Goal: Task Accomplishment & Management: Use online tool/utility

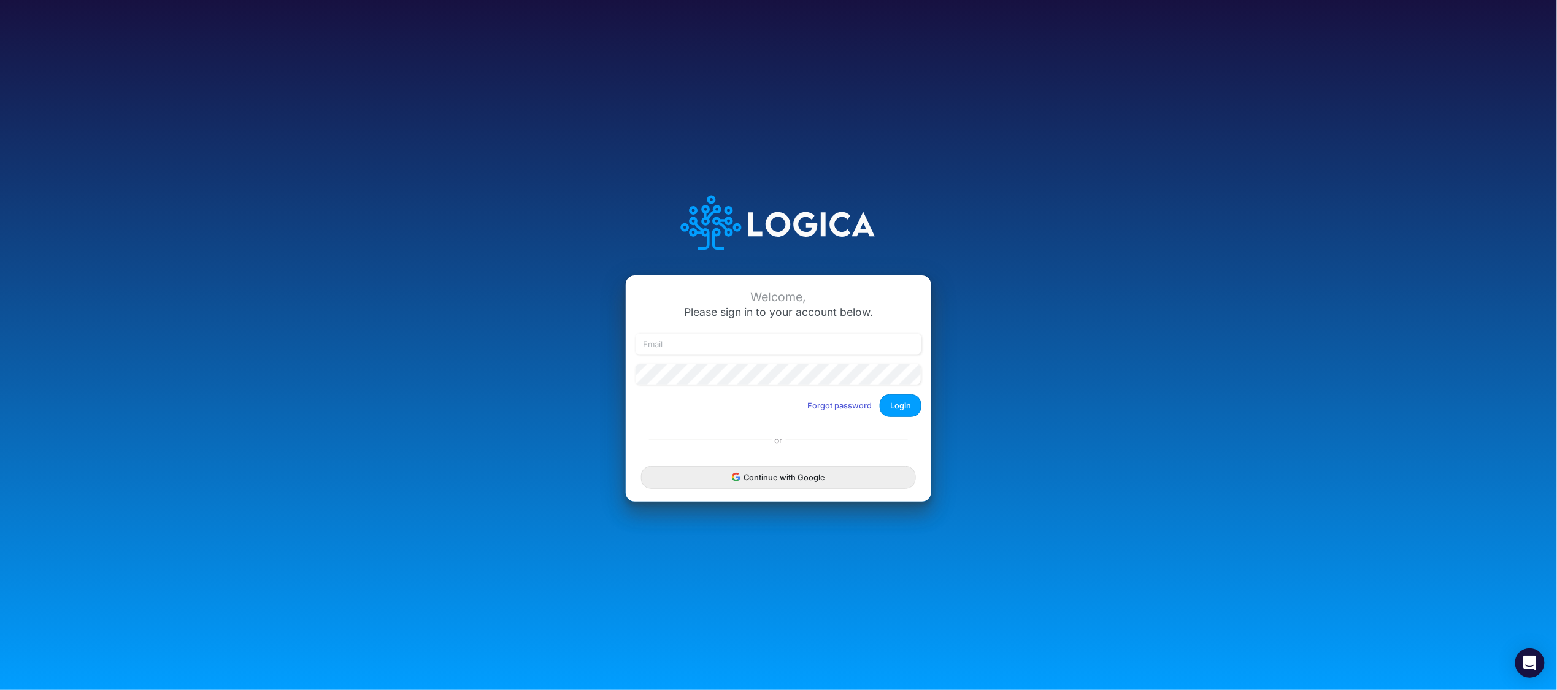
drag, startPoint x: 756, startPoint y: 487, endPoint x: 769, endPoint y: 476, distance: 17.0
click at [756, 487] on button "Continue with Google" at bounding box center [778, 477] width 275 height 23
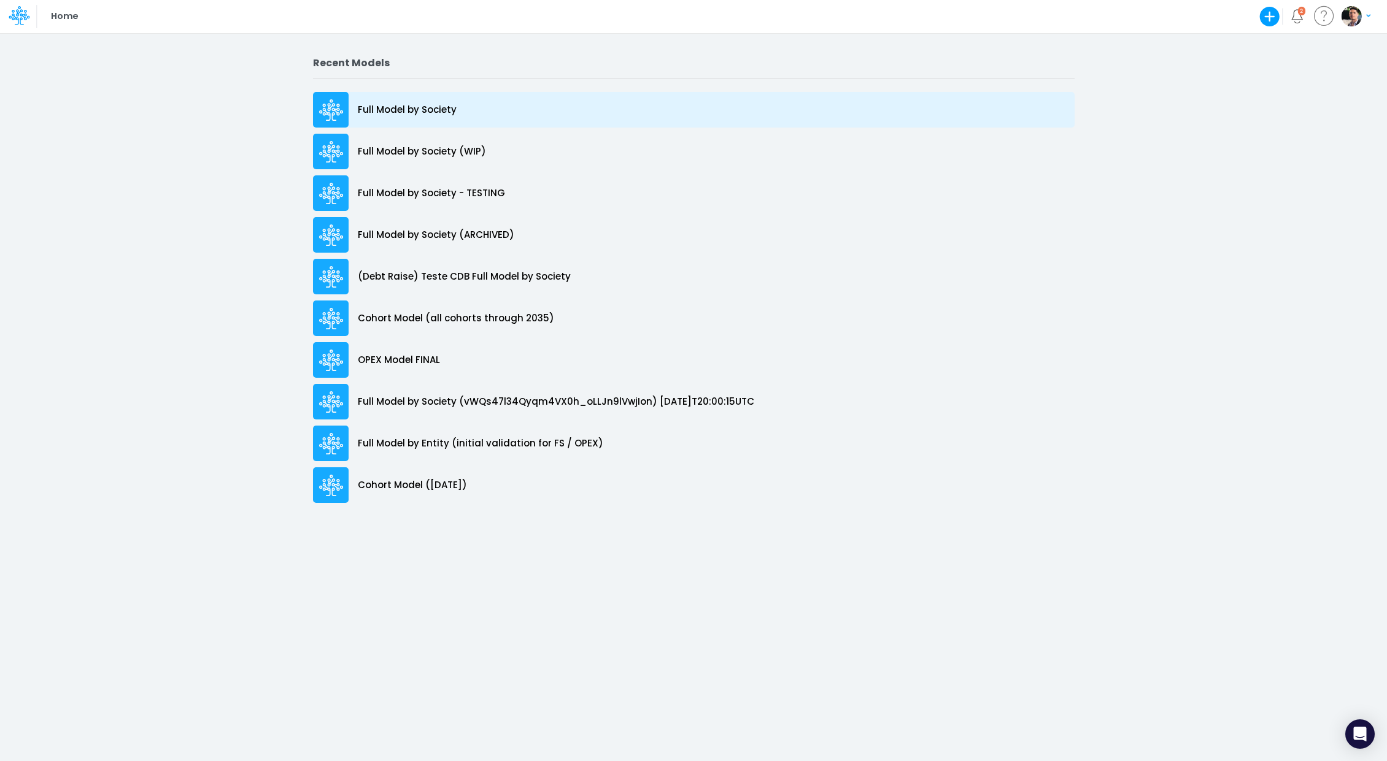
click at [428, 116] on p "Full Model by Society" at bounding box center [407, 110] width 99 height 14
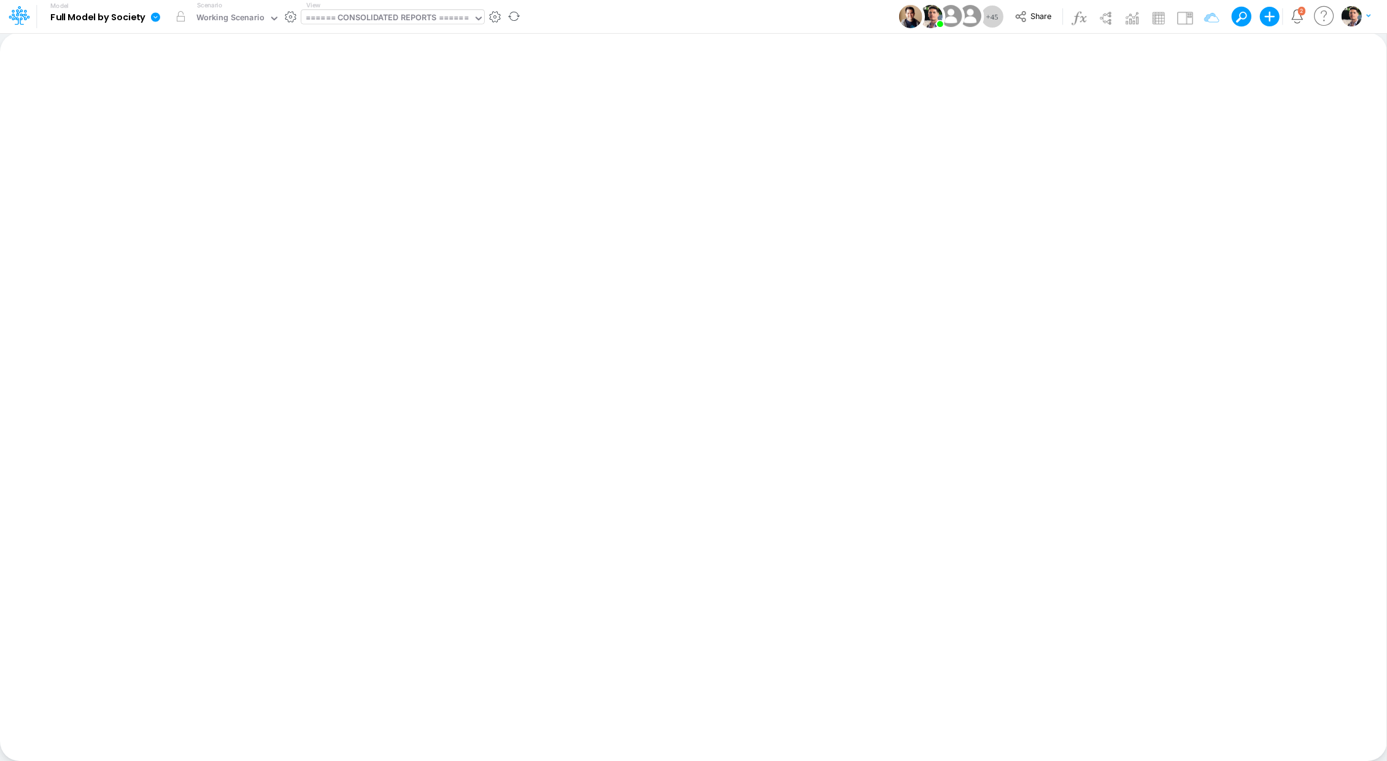
click at [359, 22] on div "====== CONSOLIDATED REPORTS ======" at bounding box center [387, 19] width 163 height 14
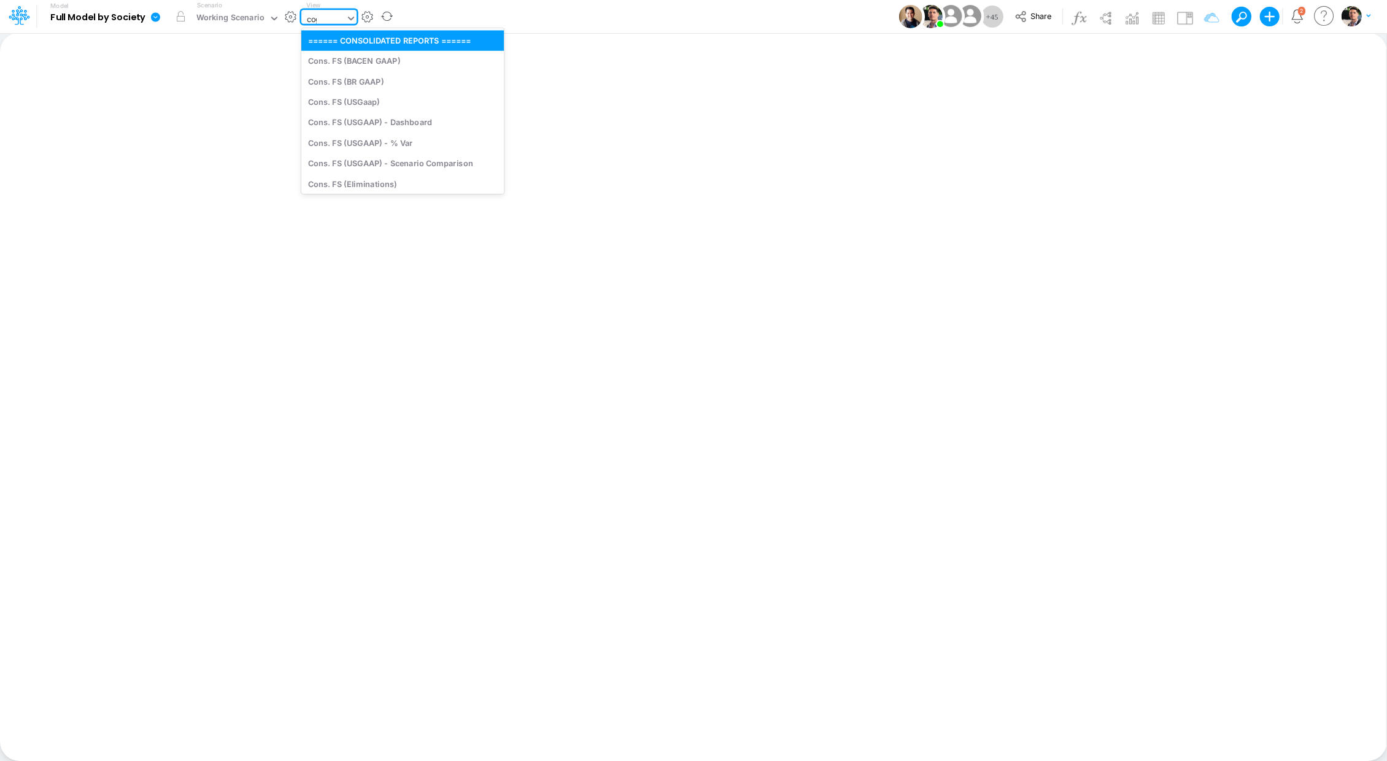
type input "cogs"
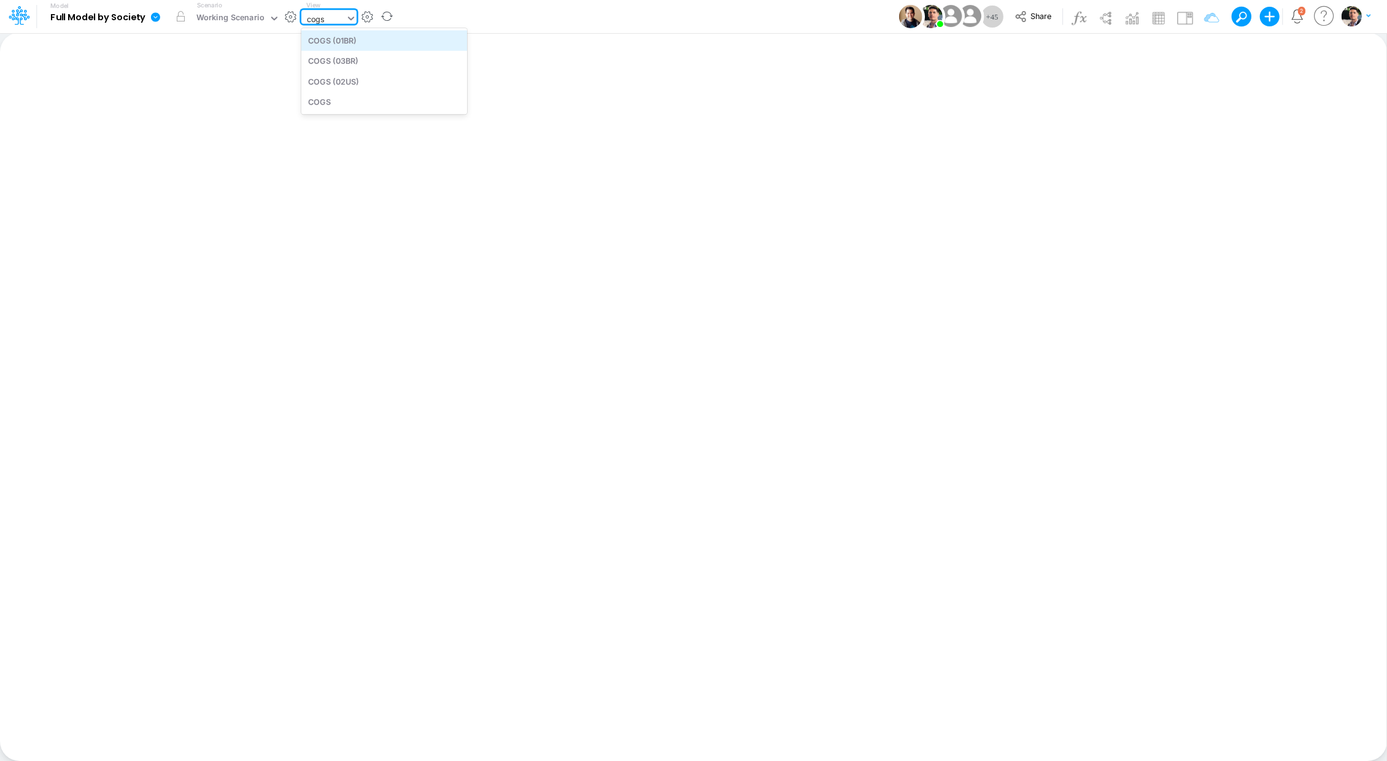
click at [358, 47] on div "COGS (01BR)" at bounding box center [384, 40] width 166 height 20
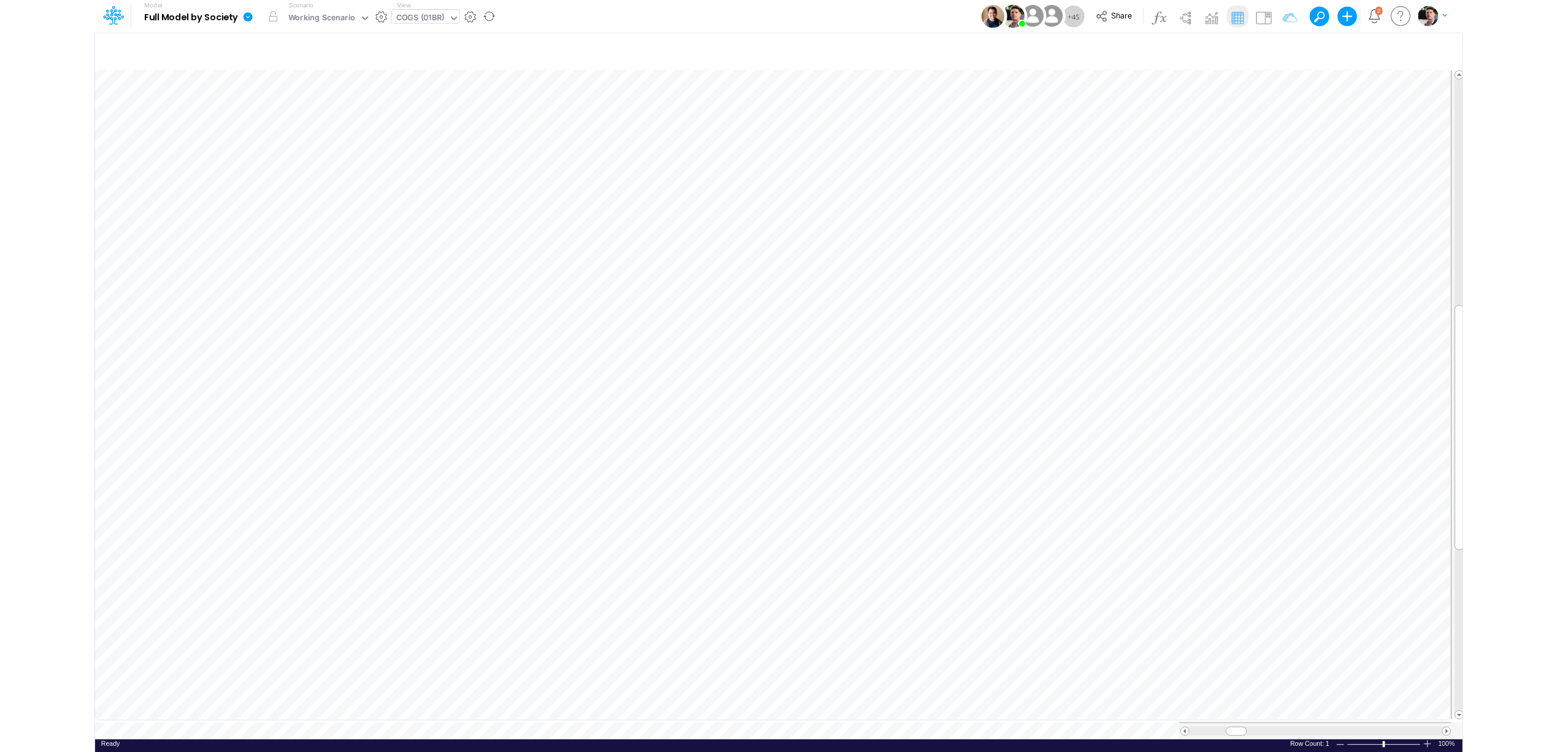
scroll to position [6, 1]
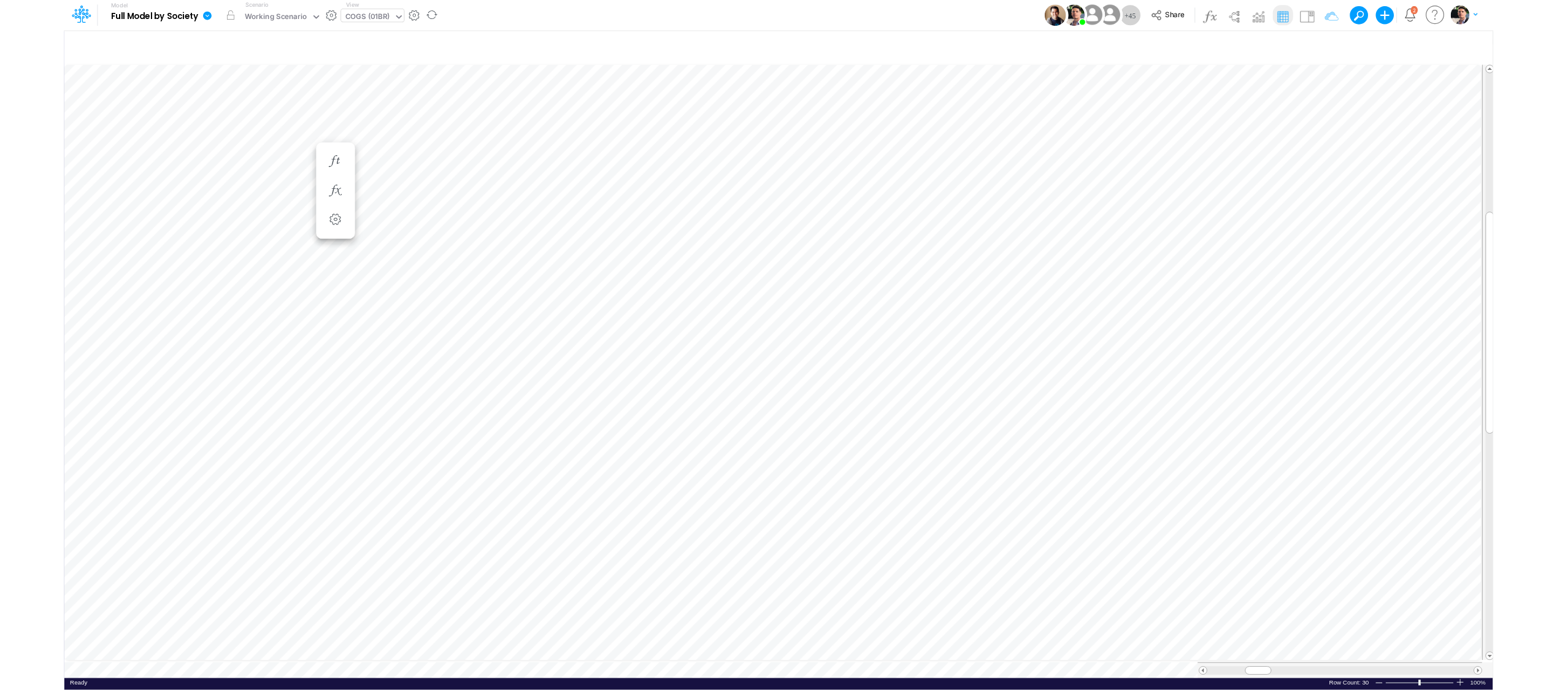
scroll to position [6, 1]
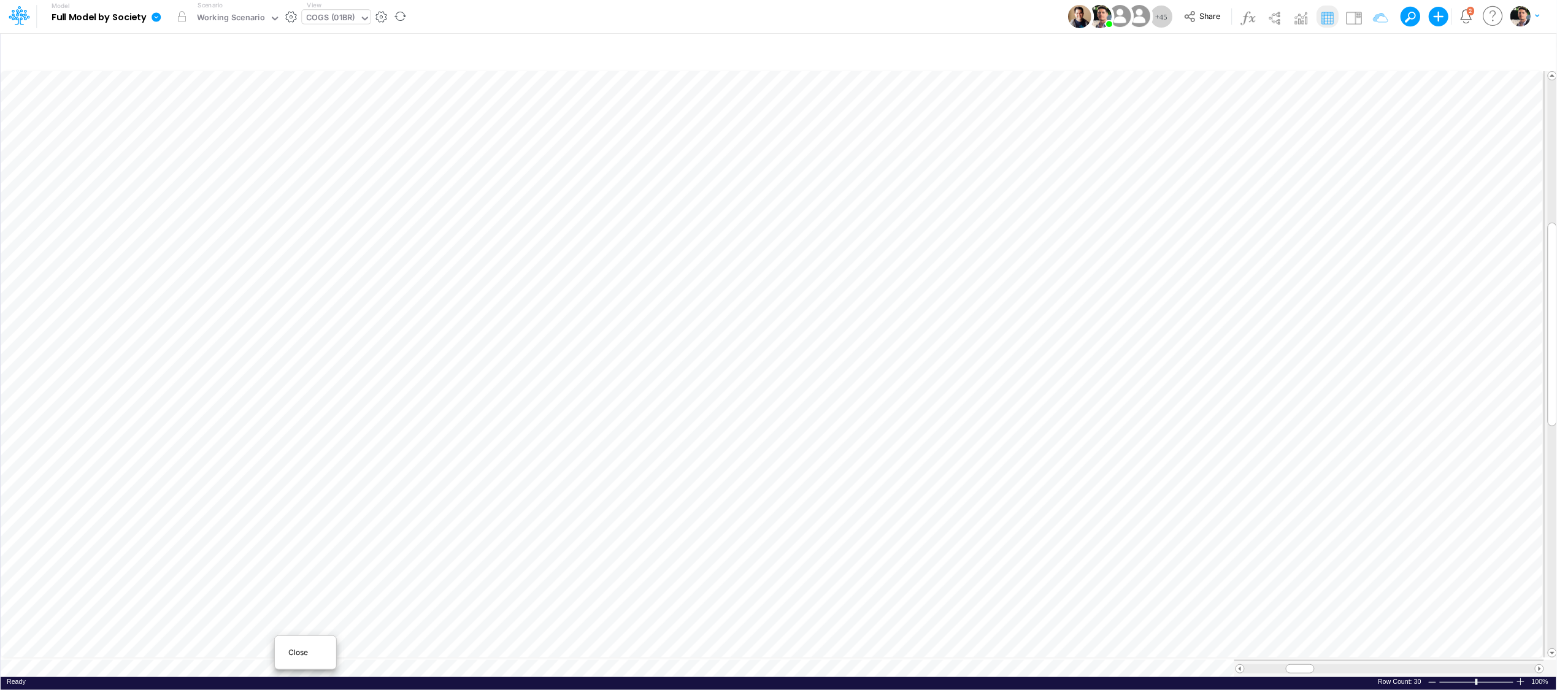
click at [298, 656] on span "Close" at bounding box center [305, 652] width 34 height 11
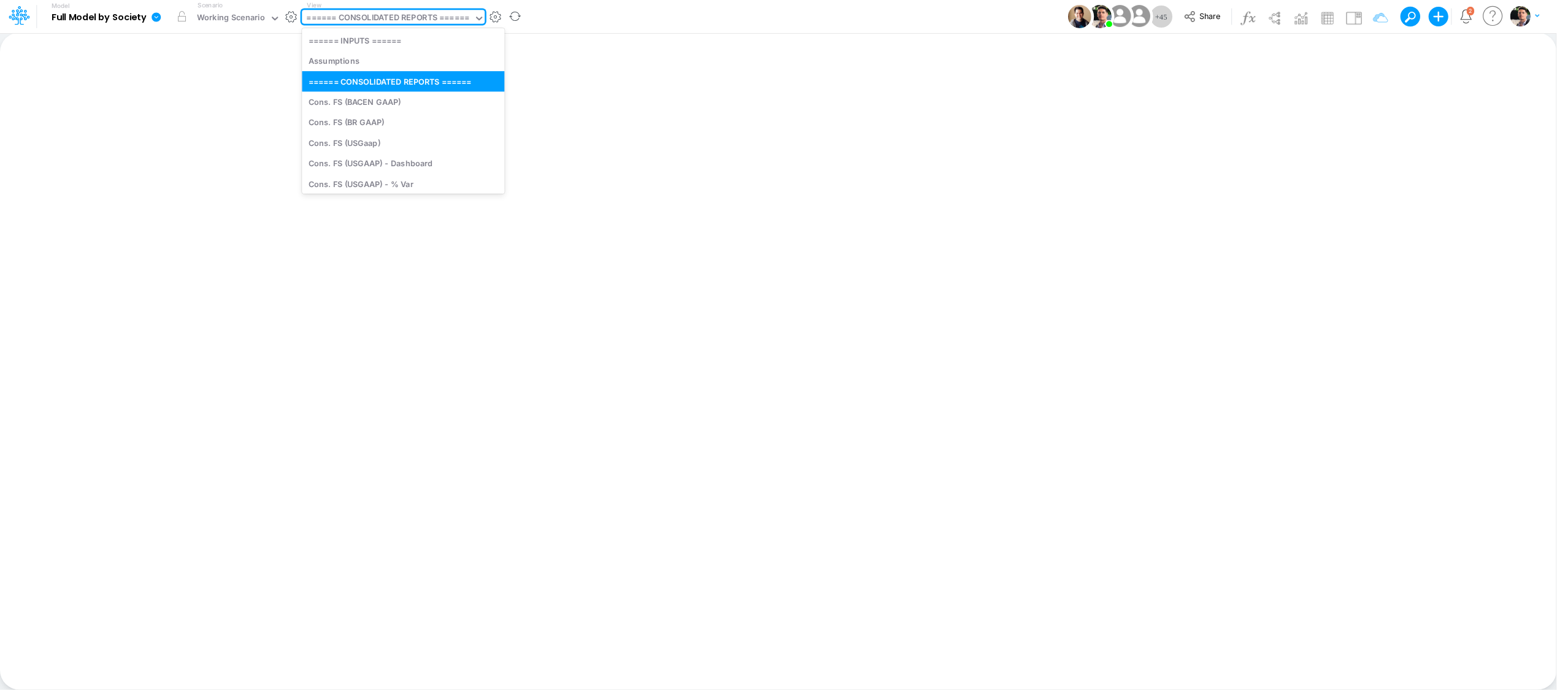
click at [382, 21] on div "====== CONSOLIDATED REPORTS ======" at bounding box center [388, 19] width 163 height 14
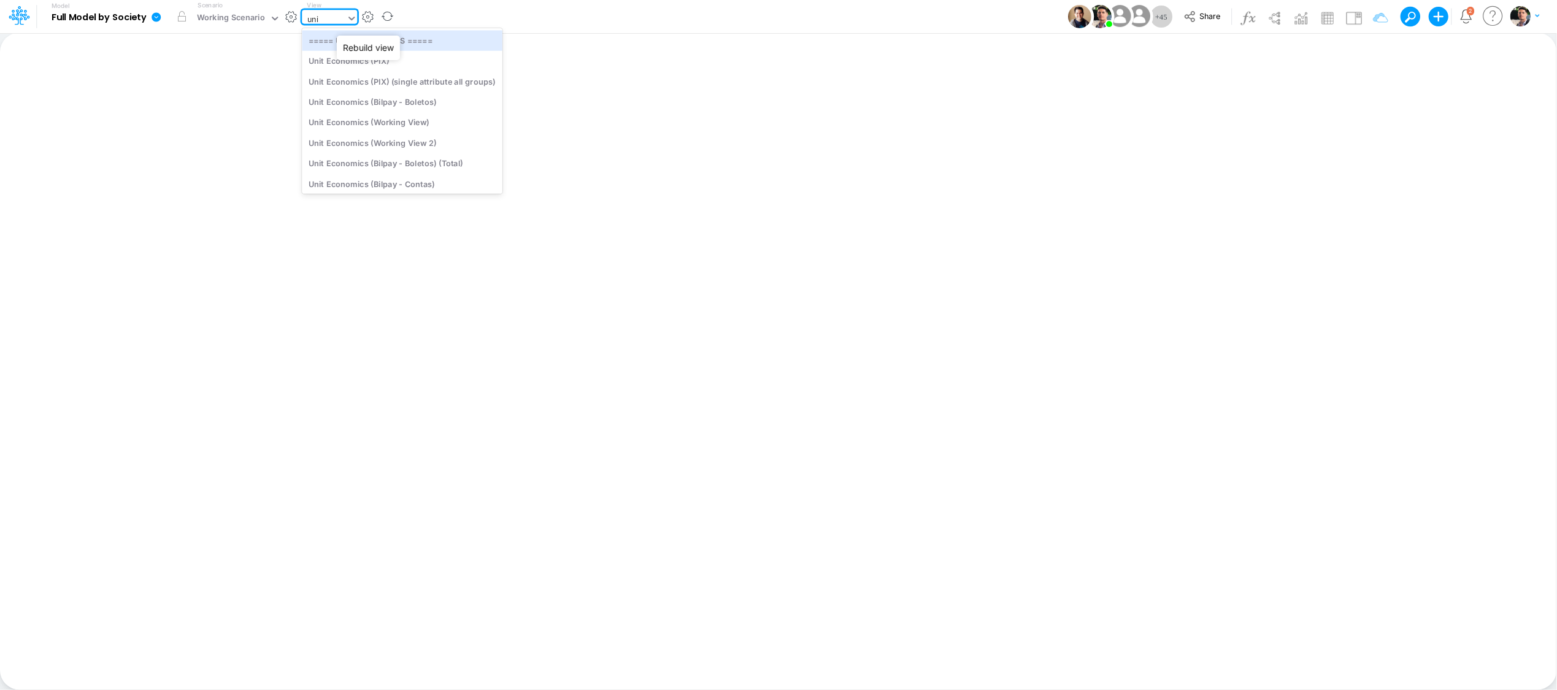
type input "unit"
click at [390, 62] on div "Unit Economics (PIX)" at bounding box center [402, 61] width 201 height 20
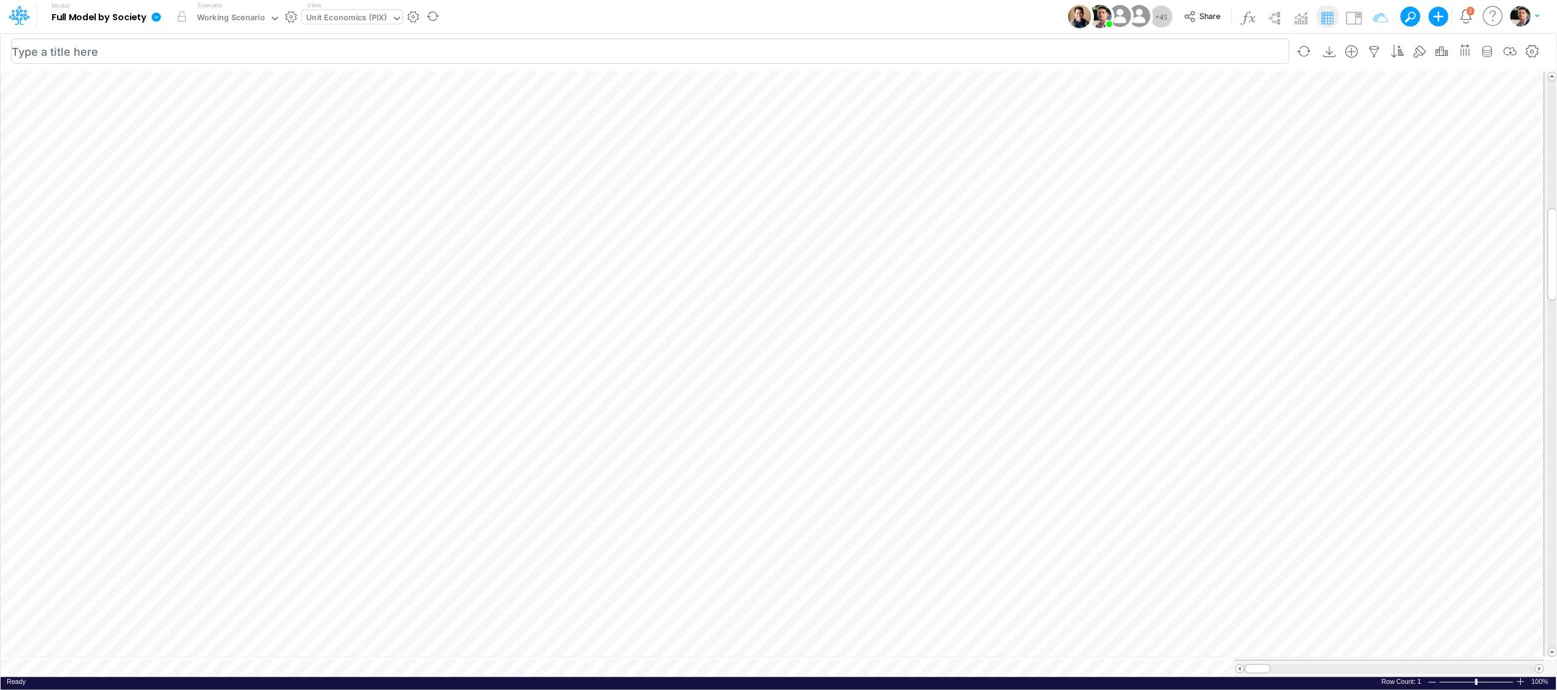
scroll to position [0, 1]
click at [1373, 55] on icon "button" at bounding box center [1375, 51] width 18 height 13
select select "contains"
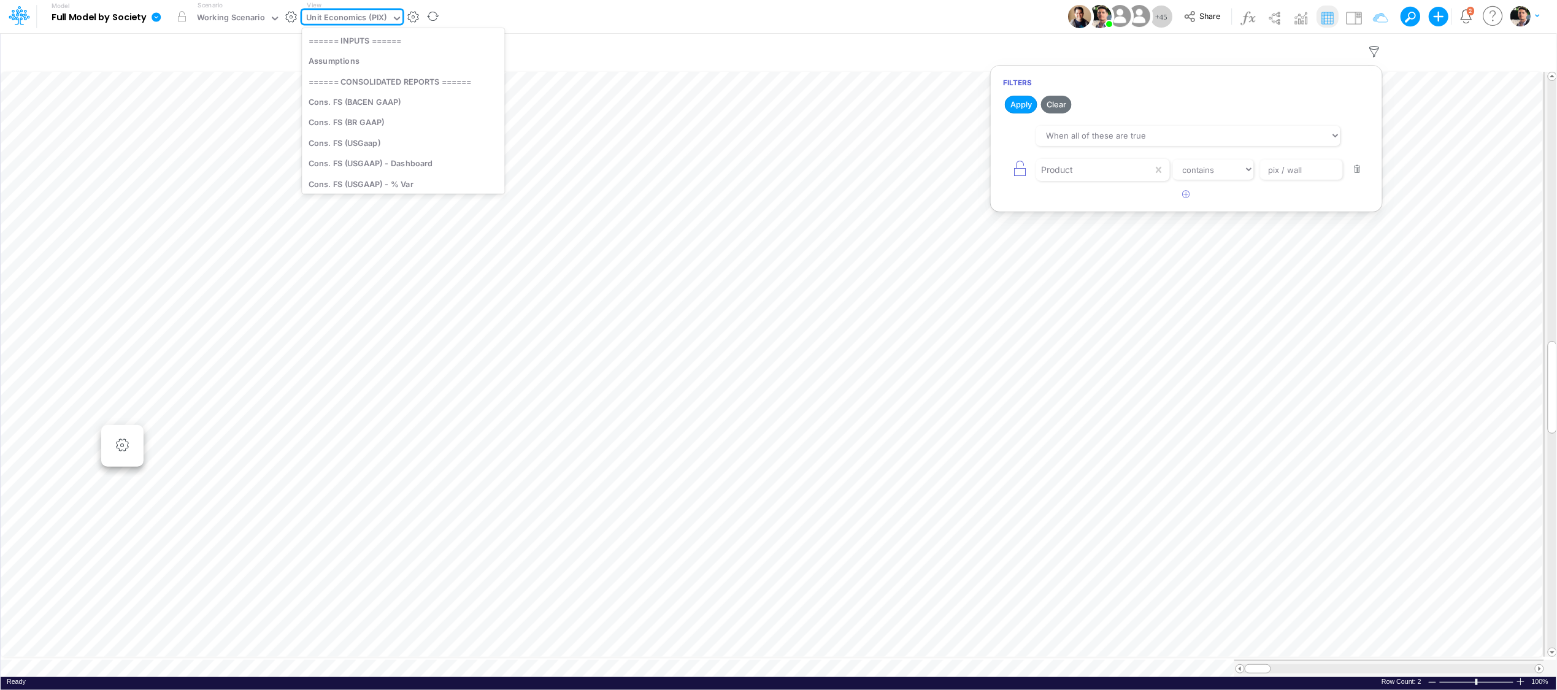
click at [384, 22] on div "Unit Economics (PIX)" at bounding box center [347, 19] width 80 height 14
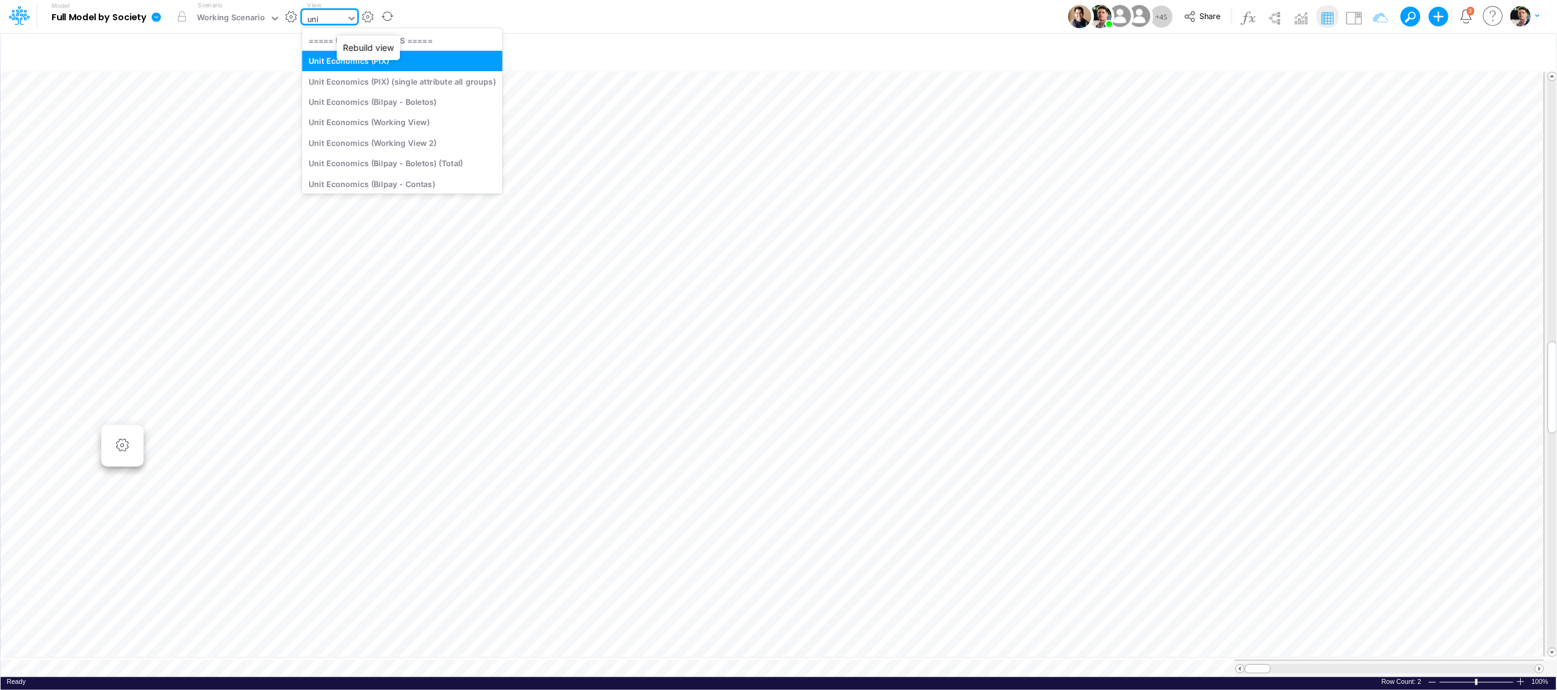
type input "unit"
click at [427, 127] on div "Unit Economics (Working View)" at bounding box center [402, 122] width 201 height 20
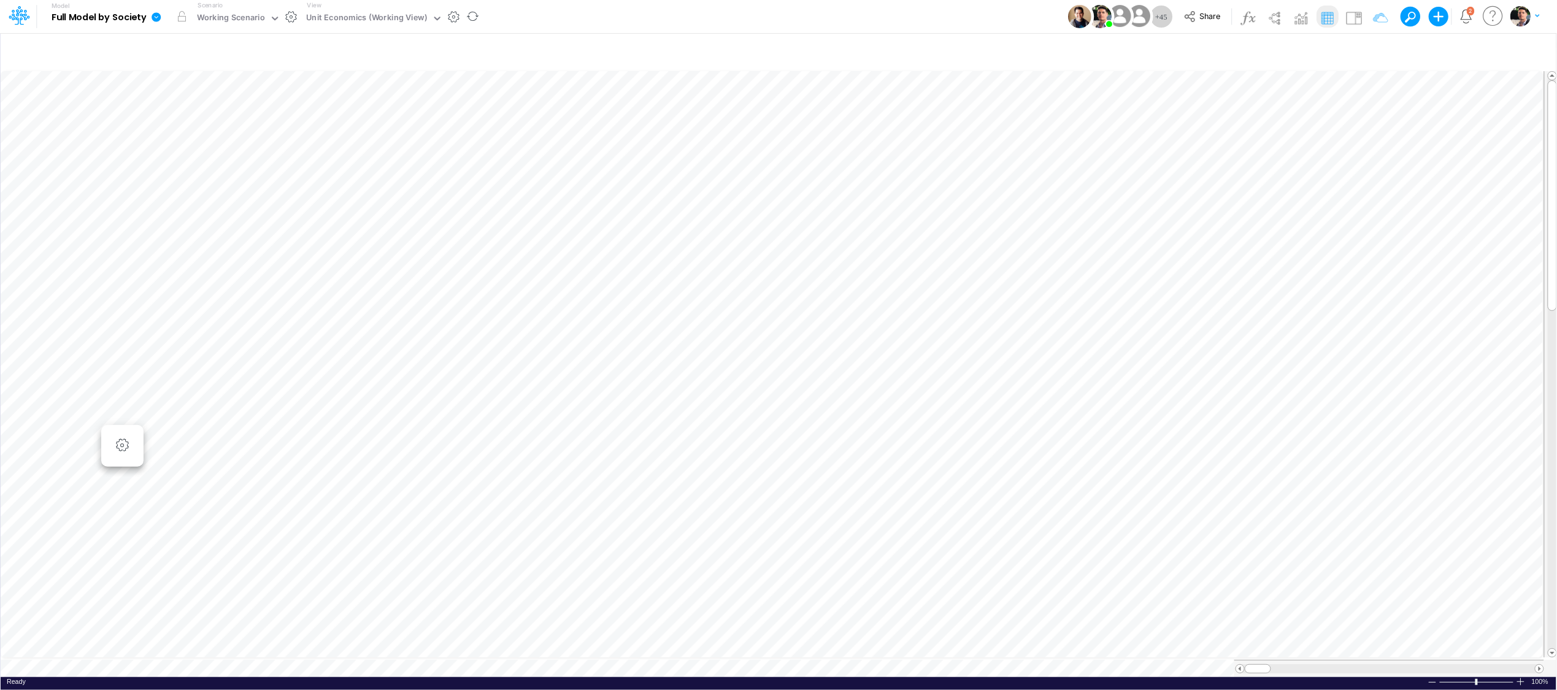
scroll to position [0, 1]
click at [1386, 665] on span at bounding box center [1540, 669] width 8 height 8
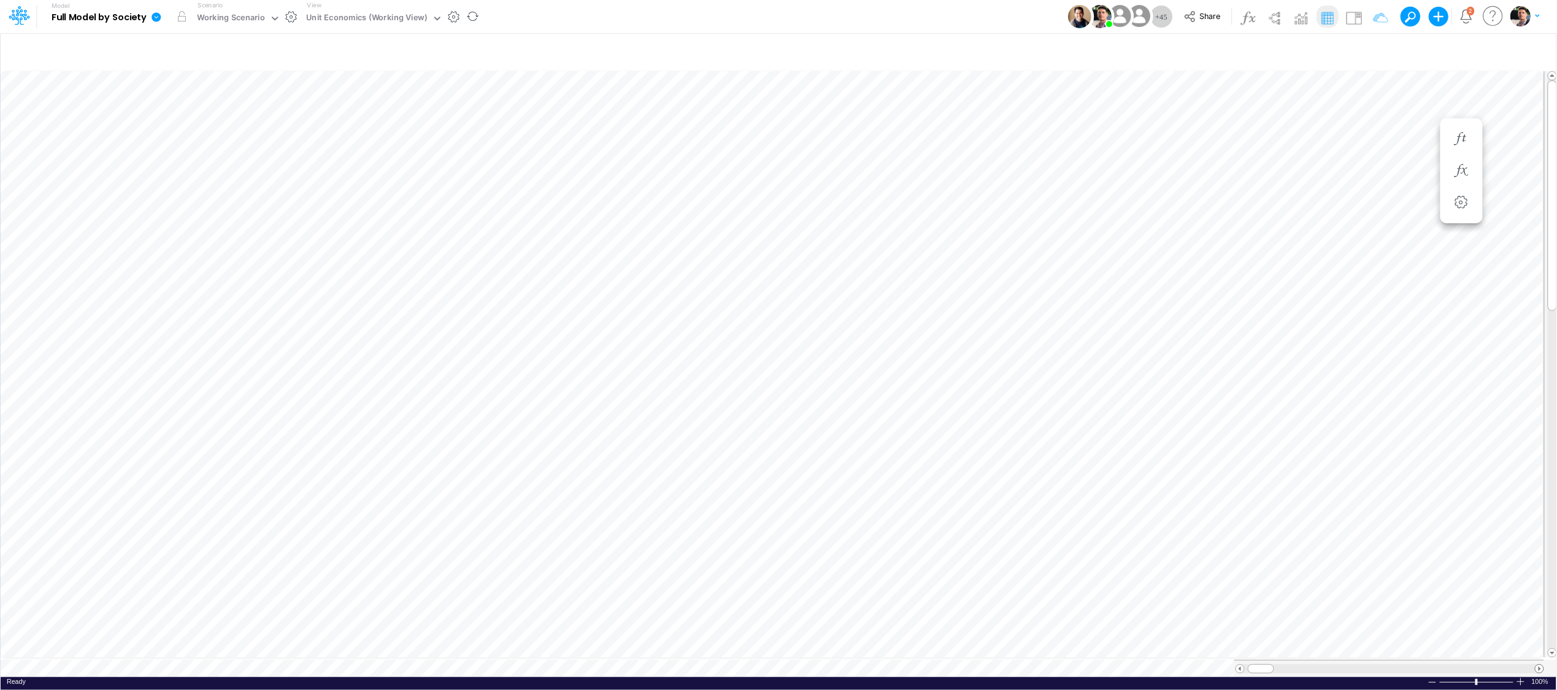
click at [1386, 665] on span at bounding box center [1540, 669] width 8 height 8
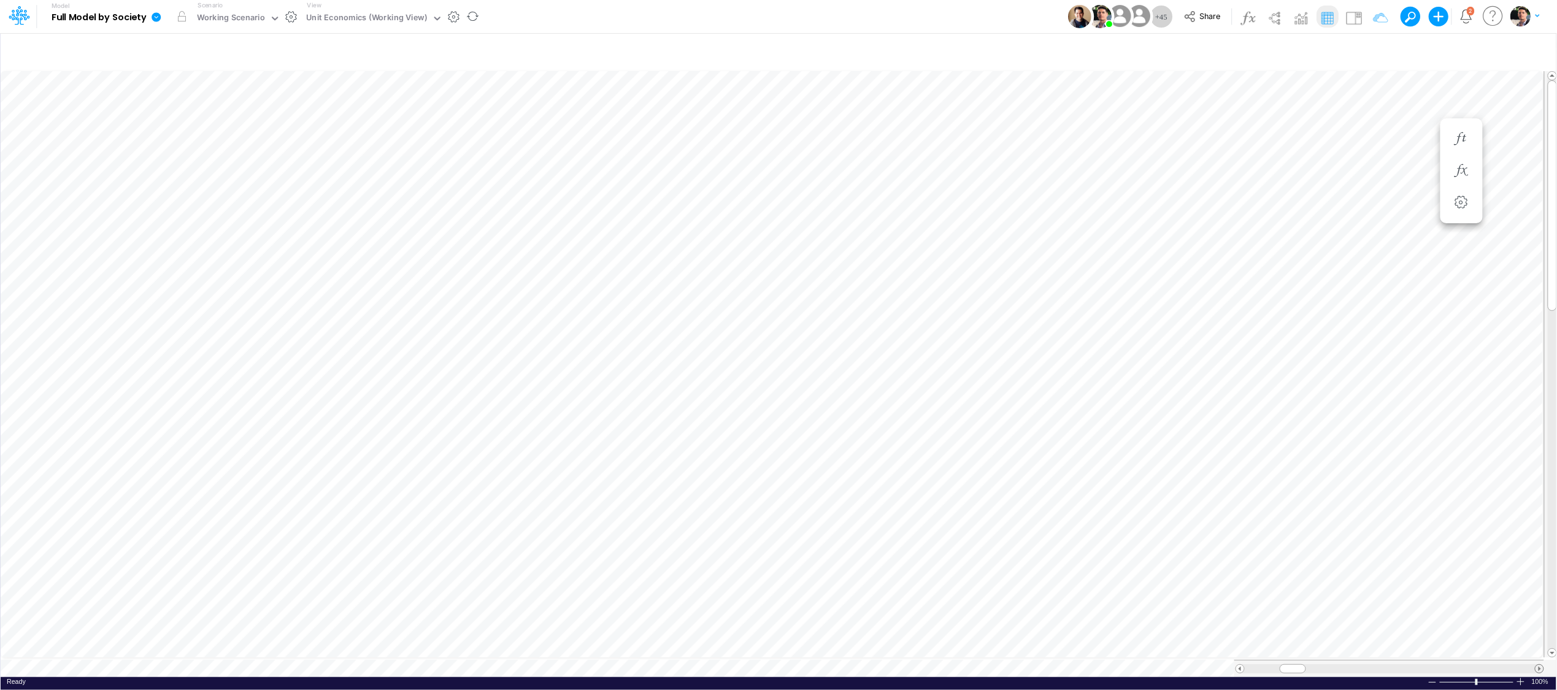
click at [1386, 665] on span at bounding box center [1540, 669] width 8 height 8
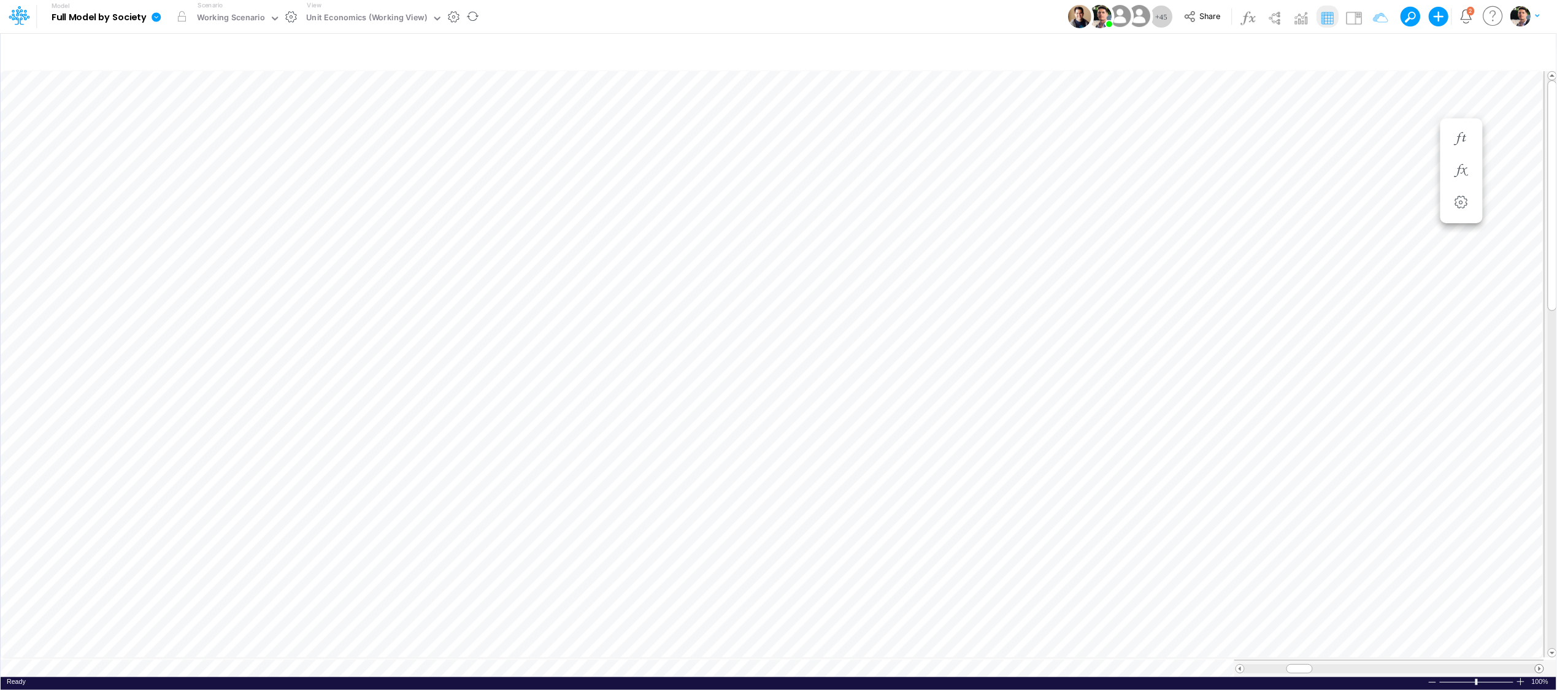
click at [1386, 665] on span at bounding box center [1540, 669] width 8 height 8
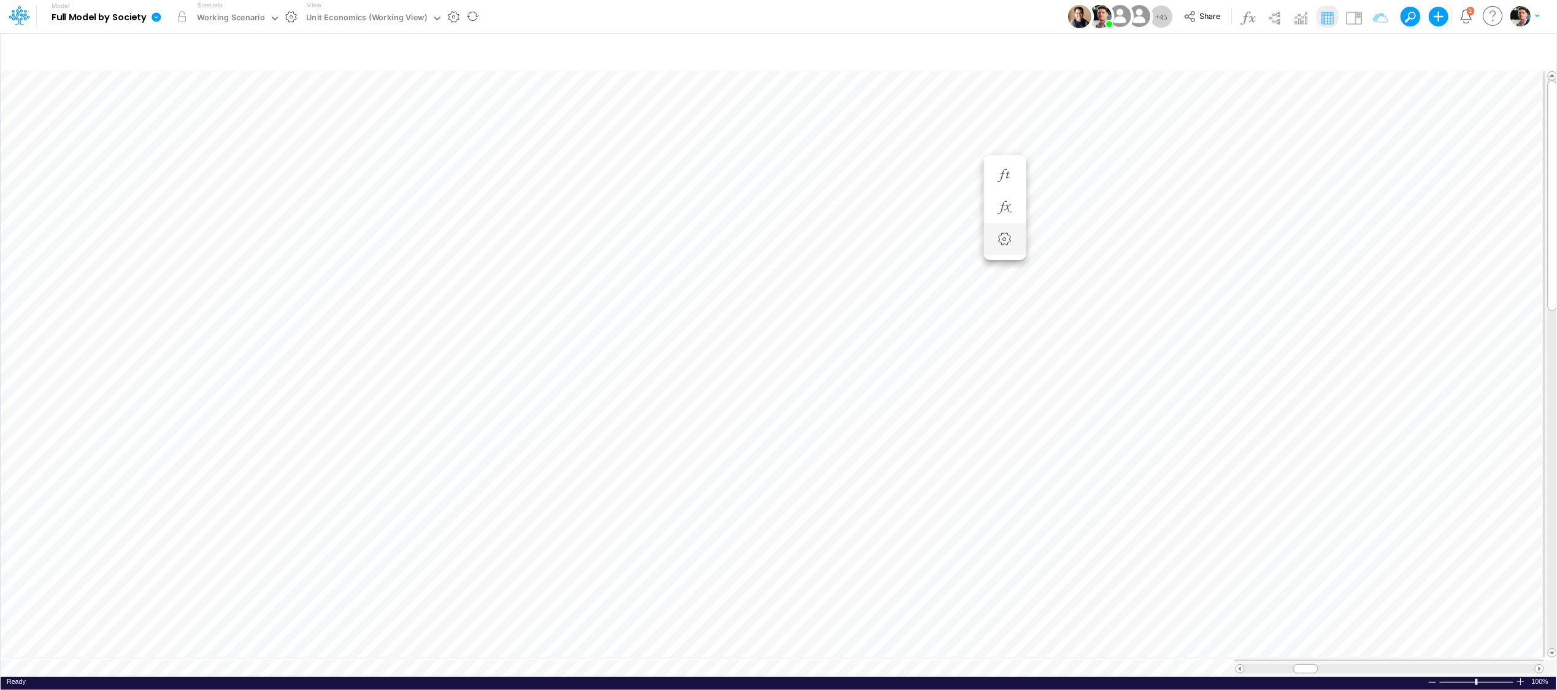
scroll to position [0, 1]
click at [931, 136] on icon "button" at bounding box center [931, 139] width 18 height 13
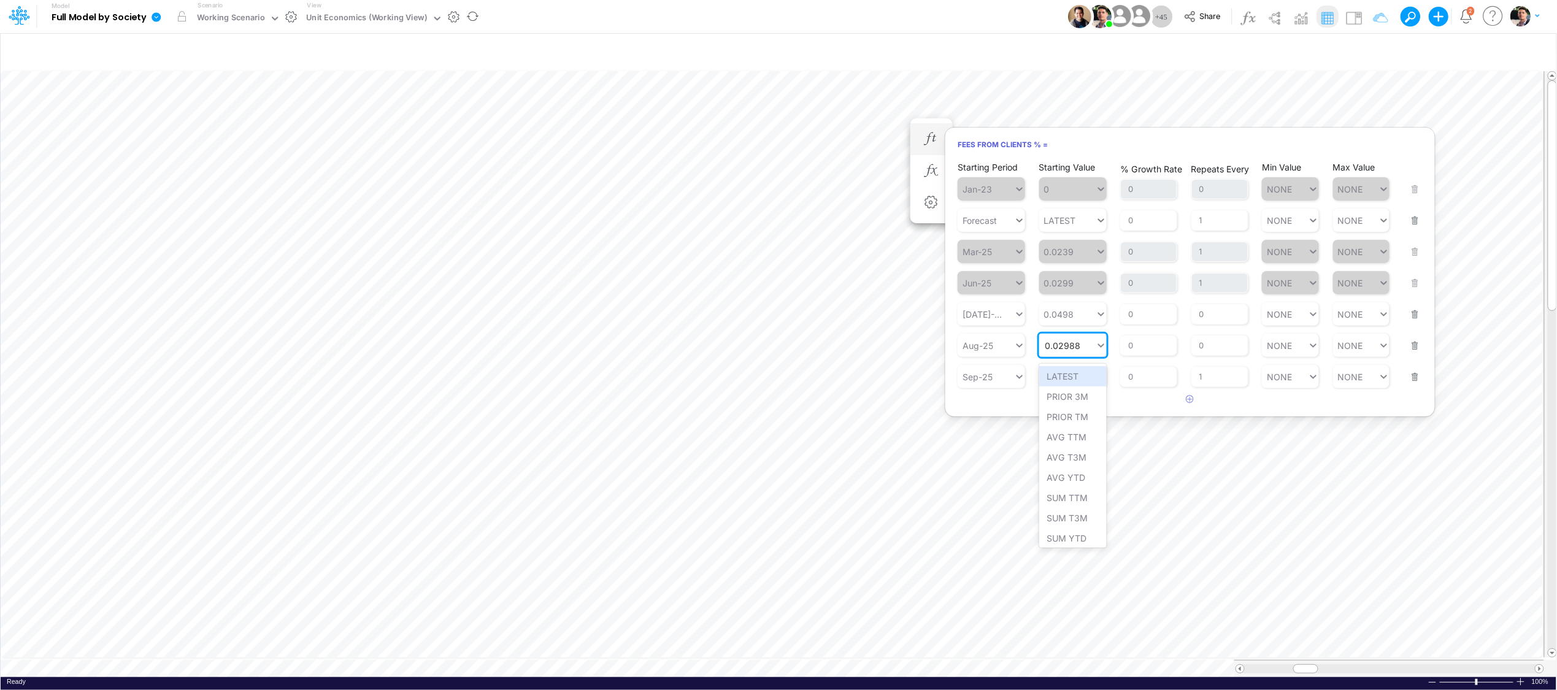
drag, startPoint x: 1069, startPoint y: 345, endPoint x: 1081, endPoint y: 356, distance: 16.5
click at [1068, 345] on input "0.02988" at bounding box center [1063, 346] width 36 height 10
click at [1073, 370] on div "Set value 0.0299" at bounding box center [1081, 376] width 85 height 20
type input "0.0299"
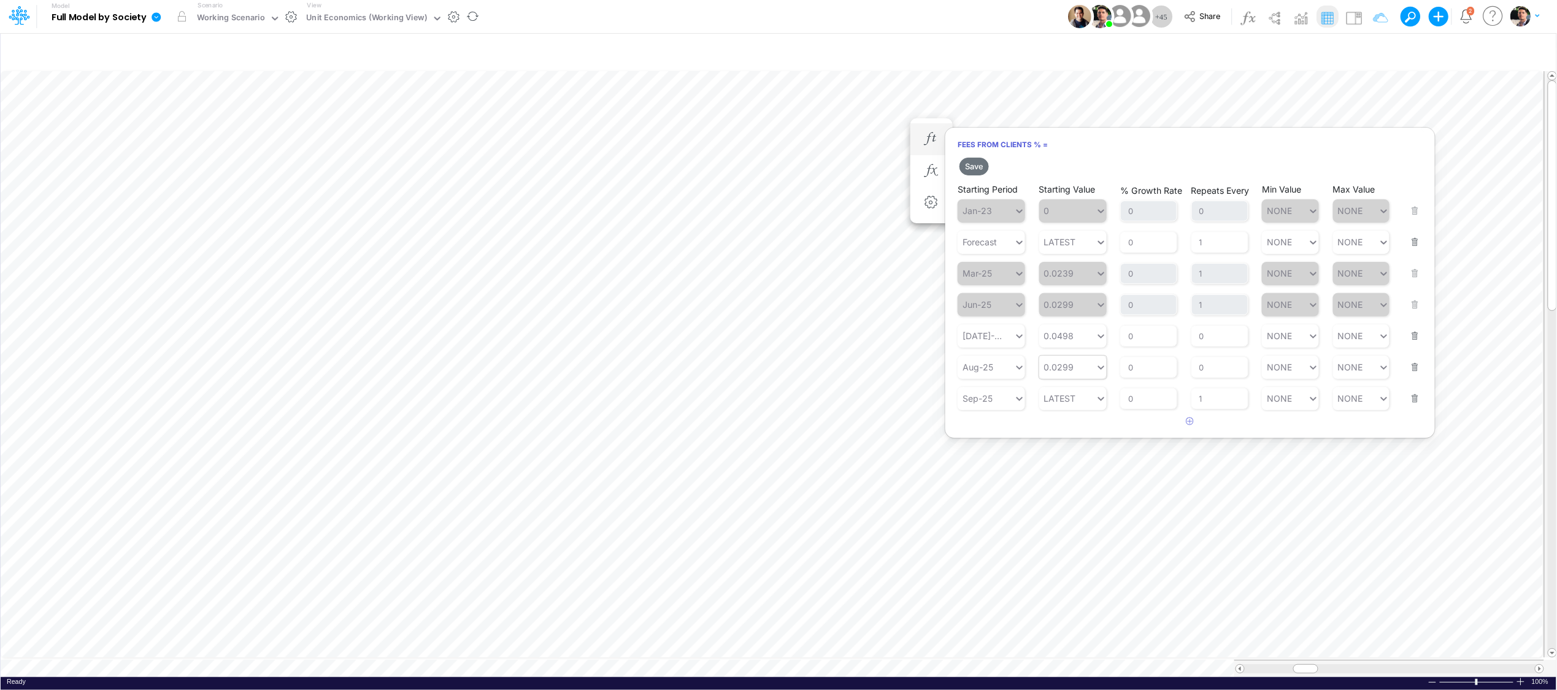
click at [1386, 336] on button "button" at bounding box center [1412, 328] width 16 height 33
drag, startPoint x: 1211, startPoint y: 334, endPoint x: 1165, endPoint y: 334, distance: 46.6
click at [1165, 334] on div "Starting Period Aug-25 Starting Value 0.0299 % Growth Rate 0 Repeats Every 0 Mi…" at bounding box center [1190, 328] width 465 height 39
type input "1"
click at [1386, 371] on button "button" at bounding box center [1412, 359] width 16 height 33
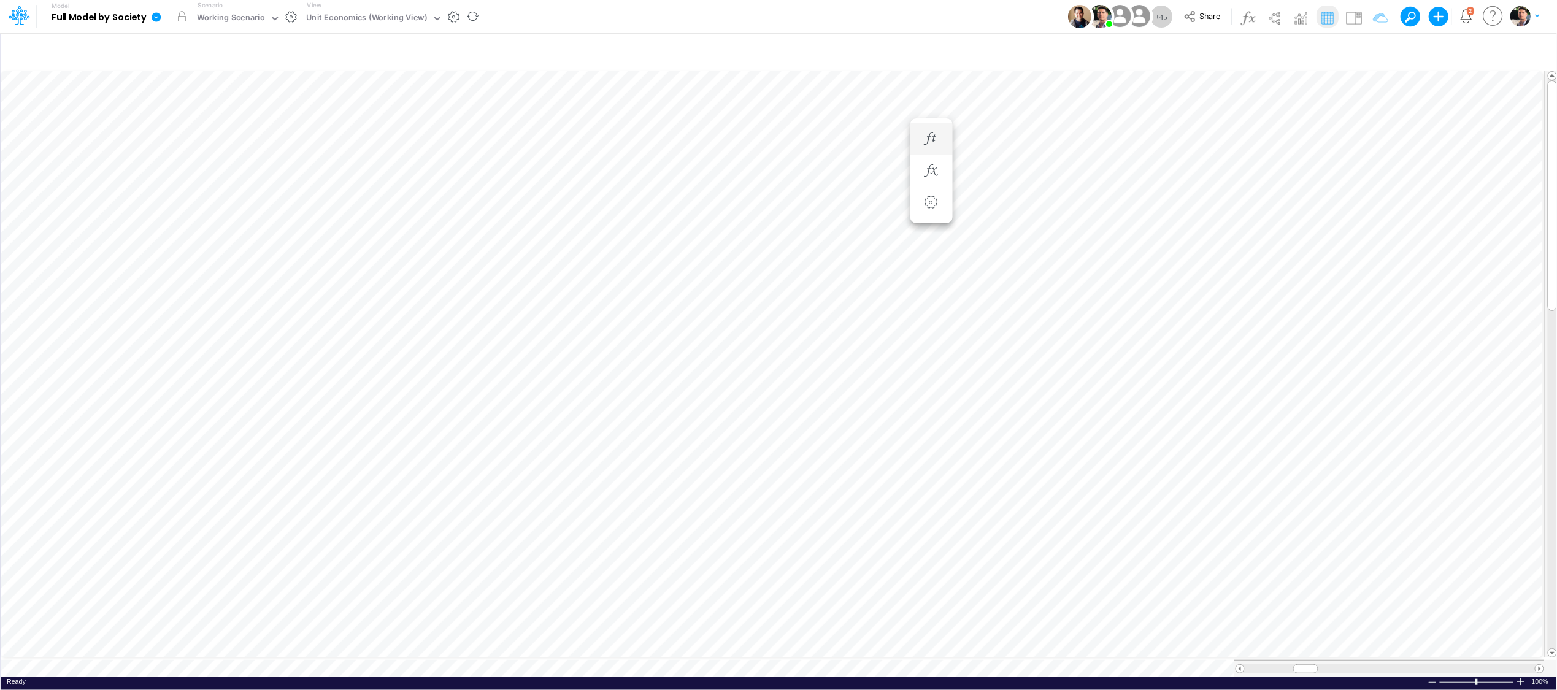
scroll to position [0, 1]
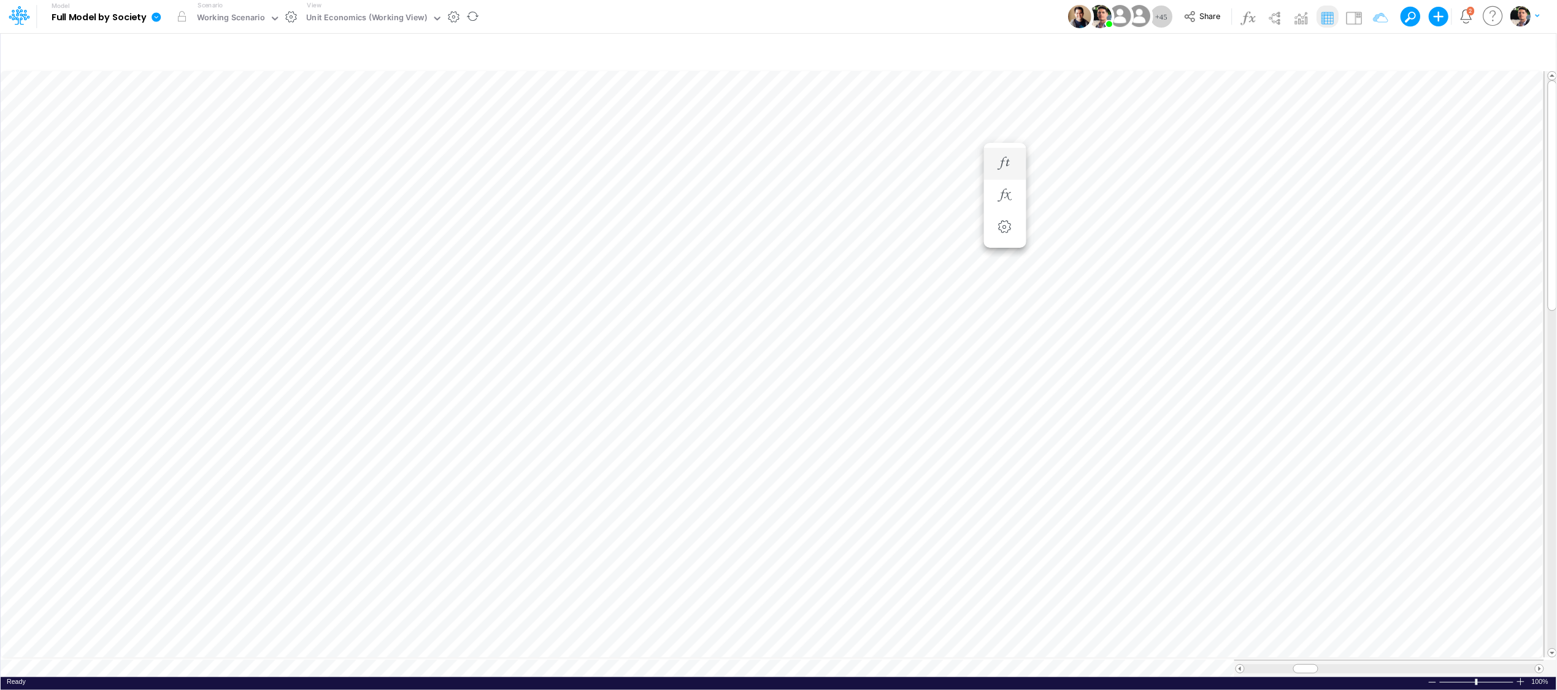
scroll to position [0, 1]
click at [934, 163] on icon "button" at bounding box center [931, 163] width 18 height 13
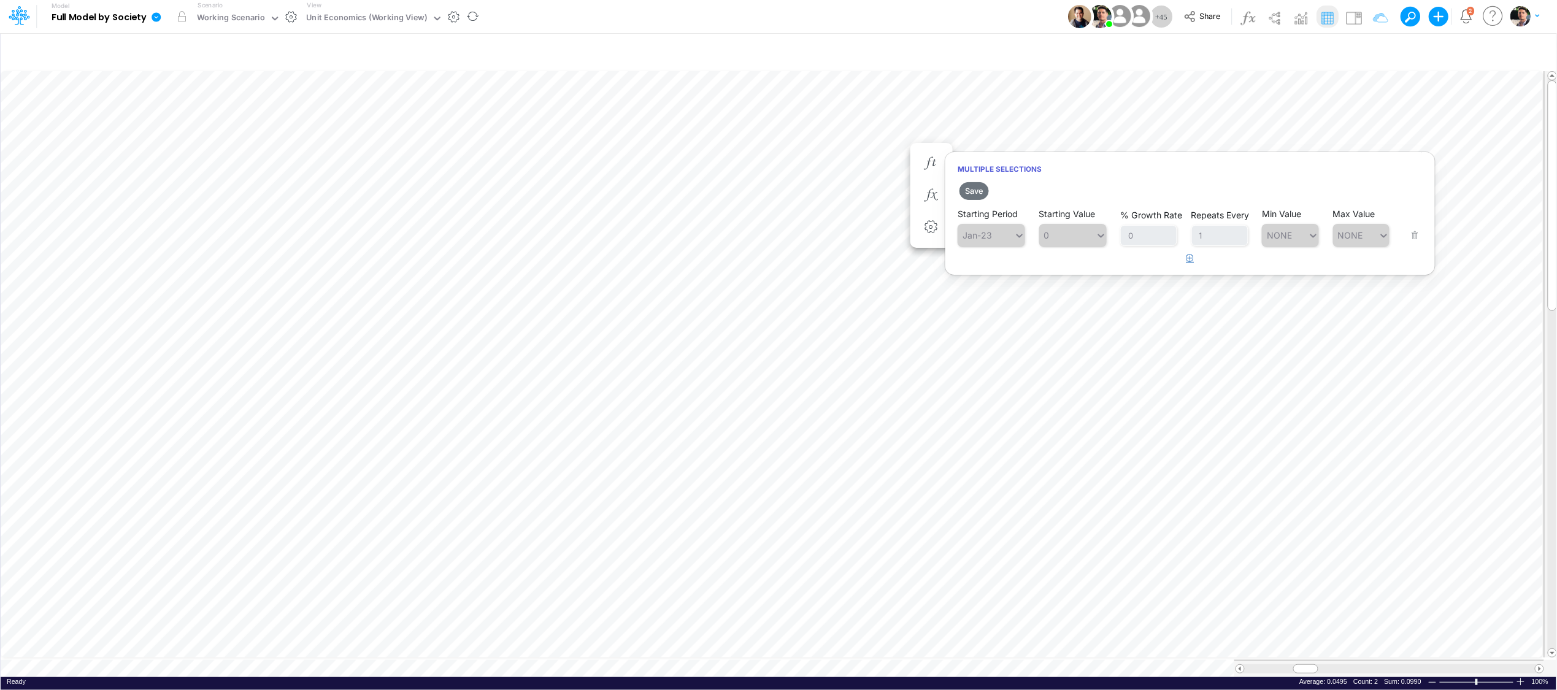
click at [1187, 254] on icon "button" at bounding box center [1191, 258] width 8 height 8
click at [993, 271] on div "Type to search..." at bounding box center [997, 266] width 67 height 10
click at [999, 342] on div "Aug-25" at bounding box center [991, 337] width 67 height 20
click at [1065, 267] on div "0 0" at bounding box center [1067, 267] width 56 height 18
click at [1083, 302] on div "Set value 0.0299" at bounding box center [1081, 297] width 85 height 20
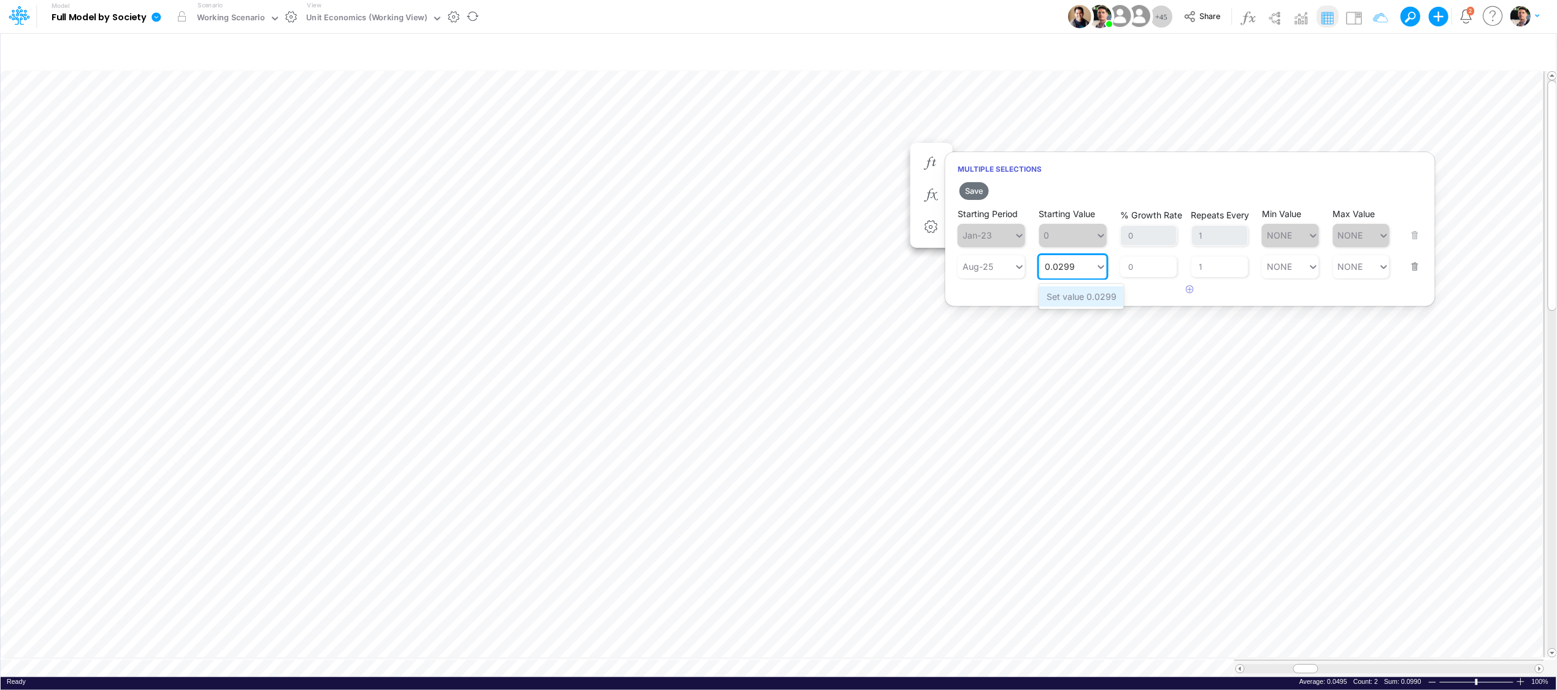
type input "0.0299"
click at [972, 188] on button "Save" at bounding box center [974, 191] width 29 height 18
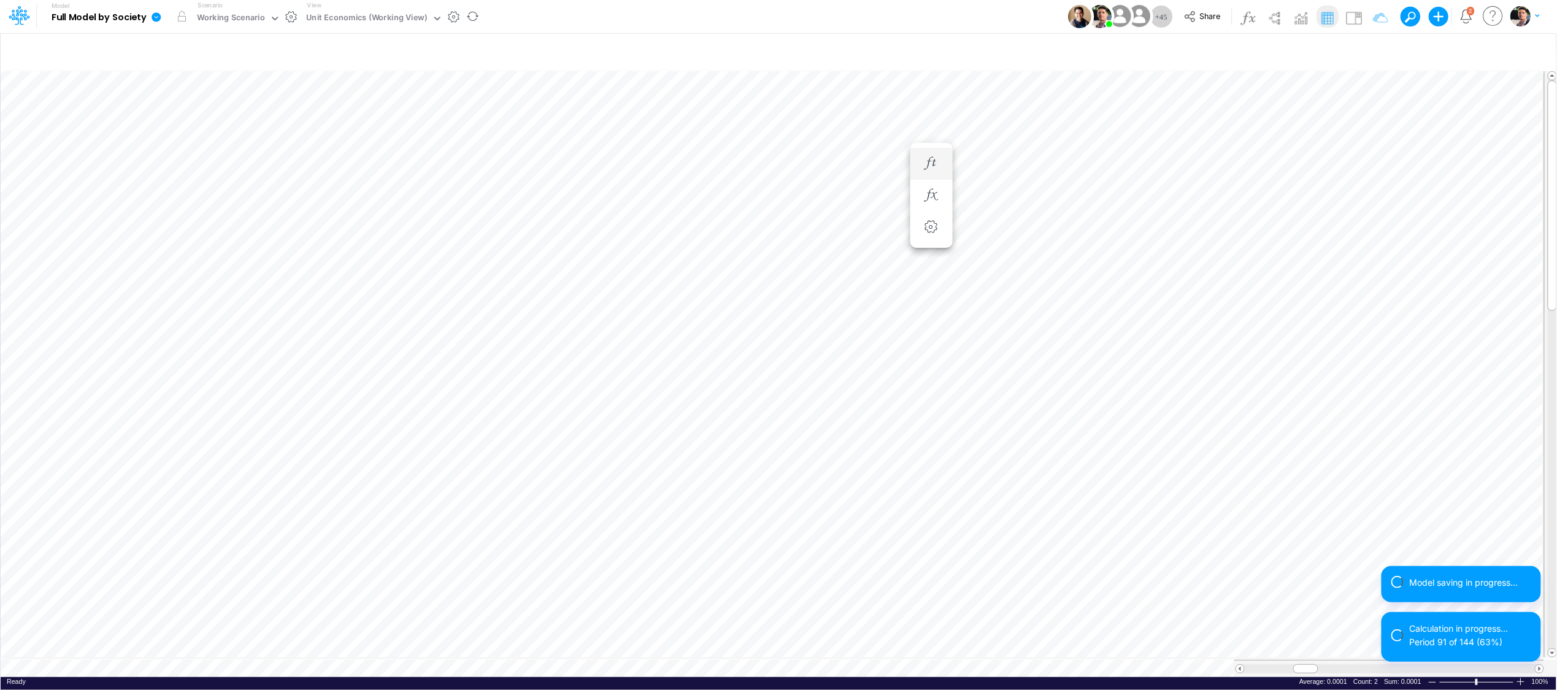
scroll to position [0, 1]
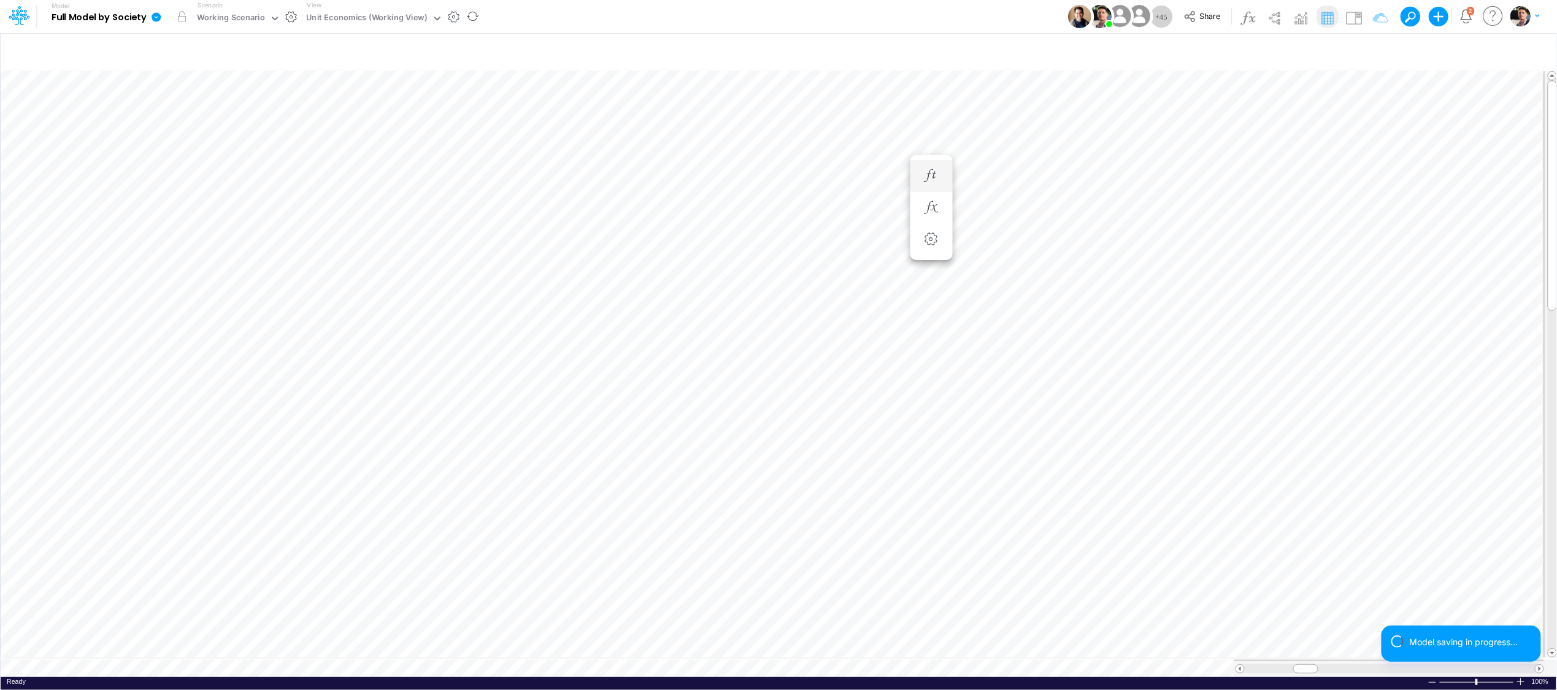
scroll to position [0, 1]
click at [945, 142] on li "Fees from Clients % =" at bounding box center [932, 139] width 42 height 32
click at [934, 127] on button "button" at bounding box center [931, 139] width 23 height 25
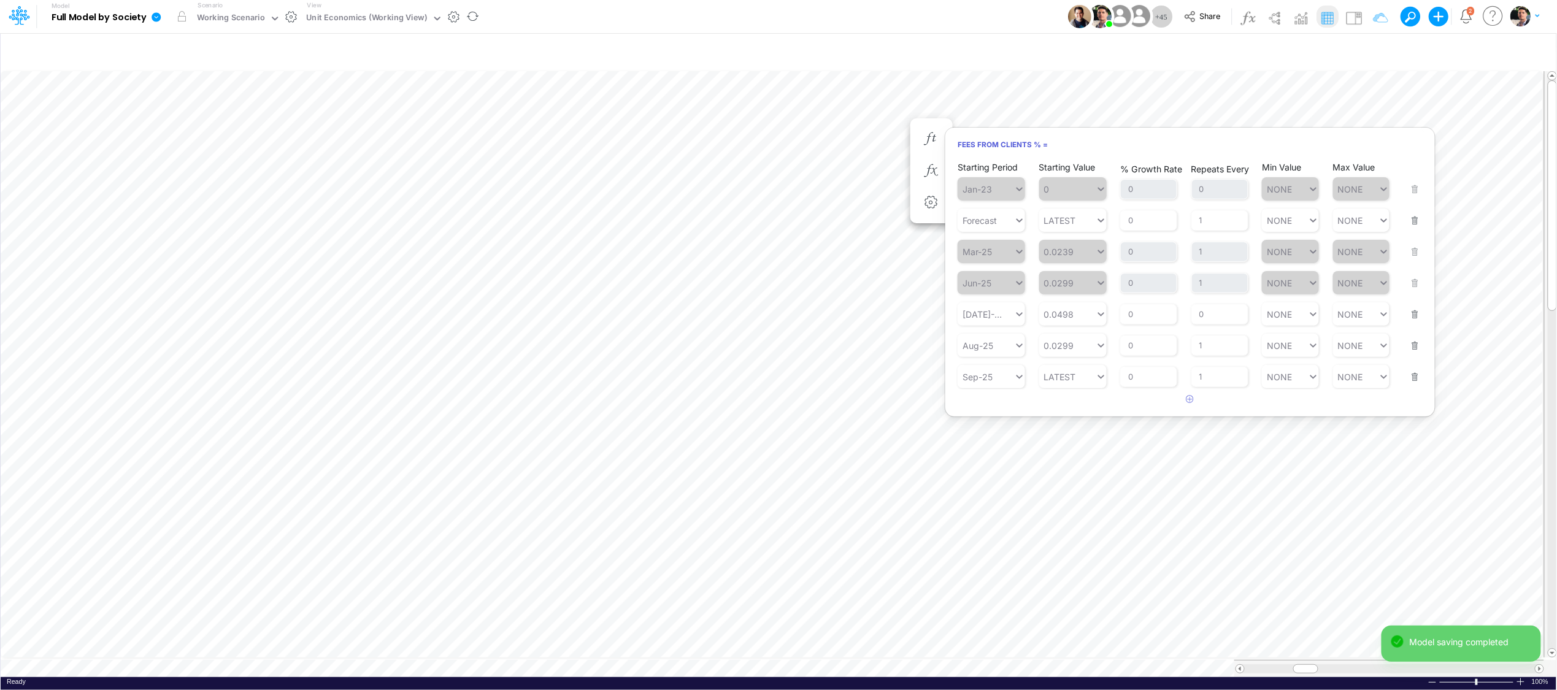
click at [1386, 317] on button "button" at bounding box center [1412, 306] width 16 height 33
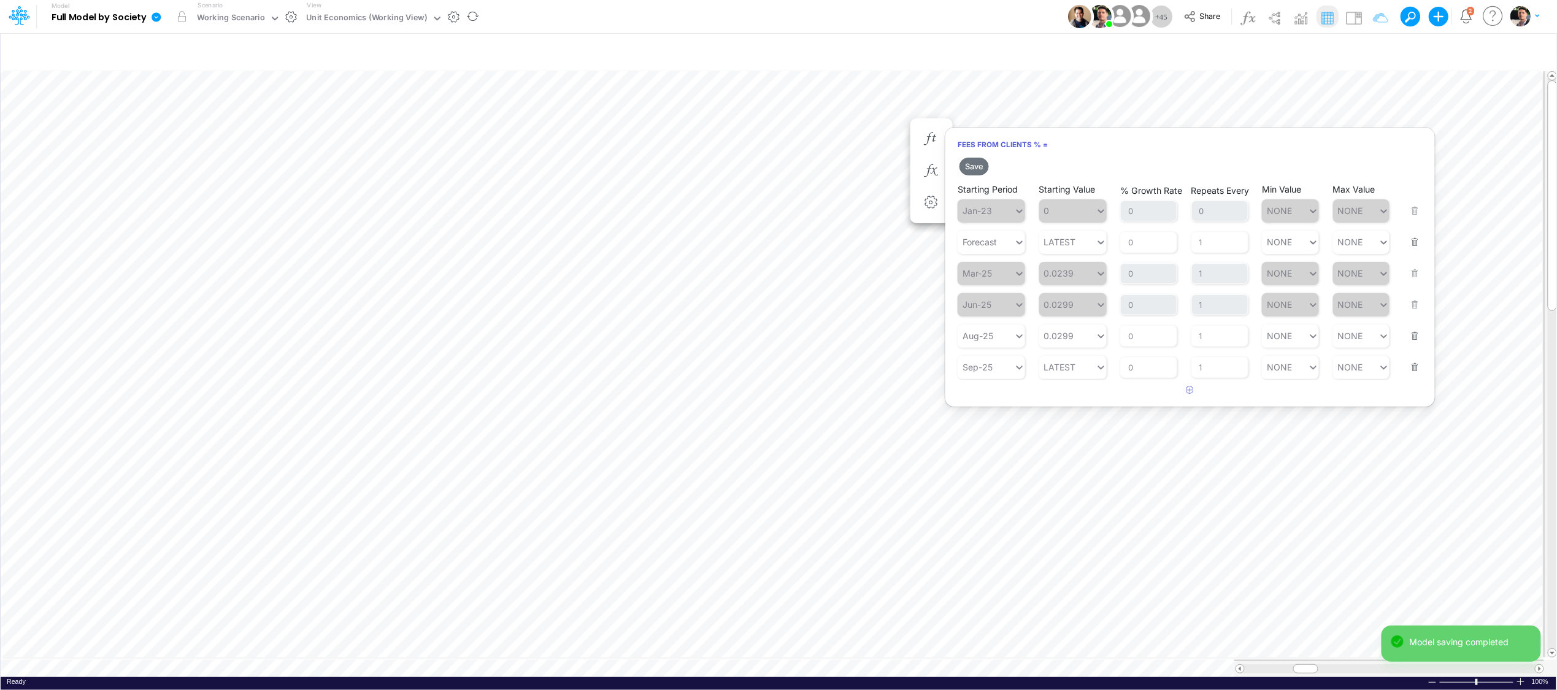
click at [1386, 369] on button "button" at bounding box center [1412, 359] width 16 height 33
click at [1386, 242] on button "button" at bounding box center [1412, 234] width 16 height 33
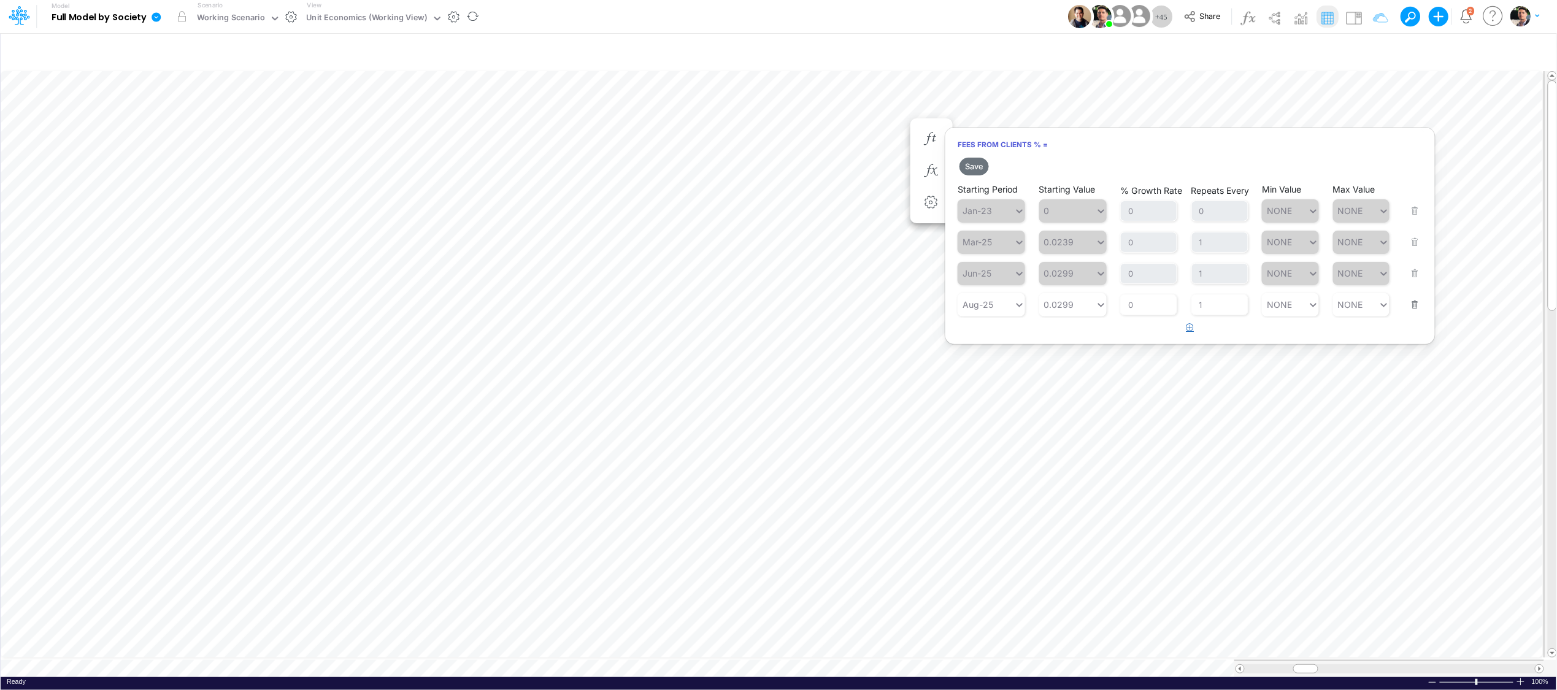
click at [1188, 330] on icon "button" at bounding box center [1191, 327] width 8 height 8
click at [983, 337] on div "Type to search..." at bounding box center [997, 336] width 67 height 10
click at [987, 360] on div "Forecast" at bounding box center [991, 366] width 67 height 20
type input "0"
click at [1083, 345] on div "0 0" at bounding box center [1067, 336] width 56 height 18
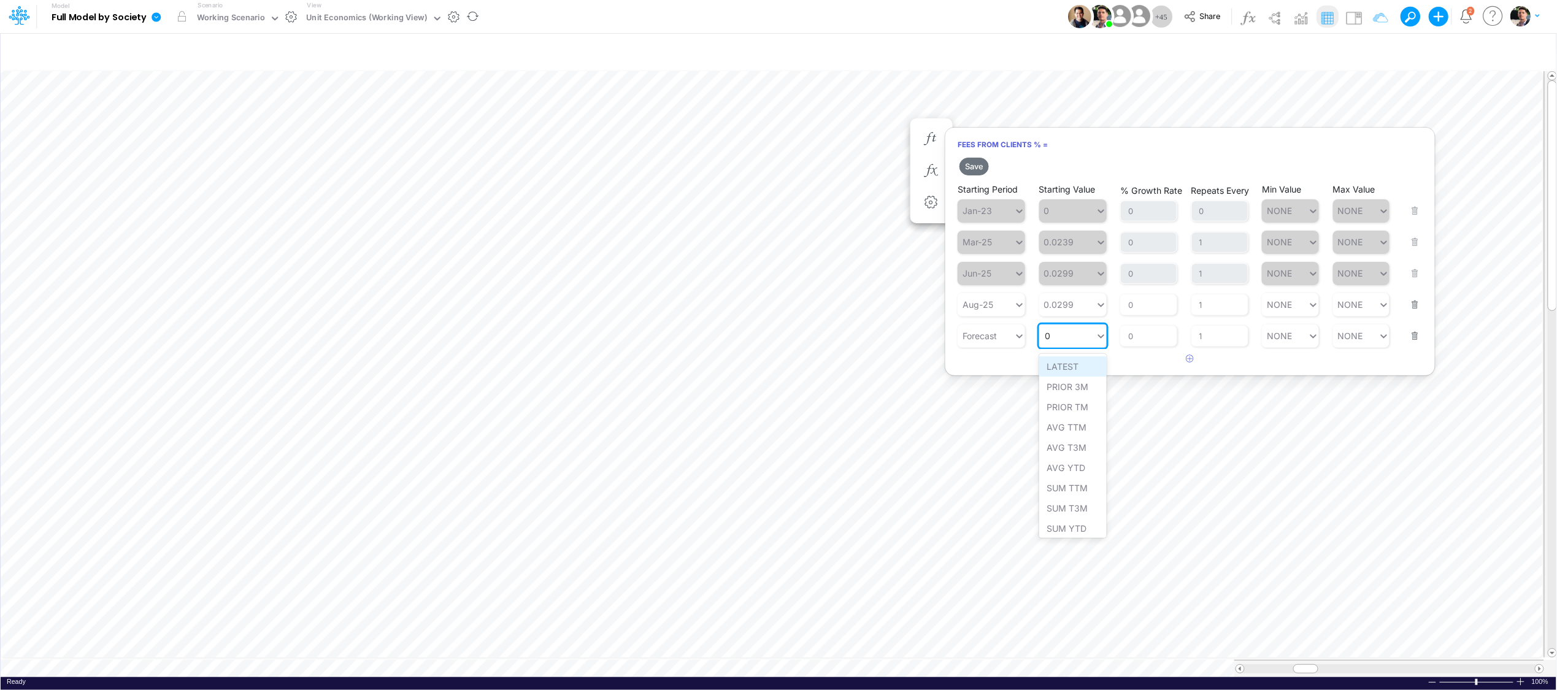
click at [1077, 362] on div "LATEST" at bounding box center [1072, 366] width 67 height 20
click at [983, 169] on button "Save" at bounding box center [974, 167] width 29 height 18
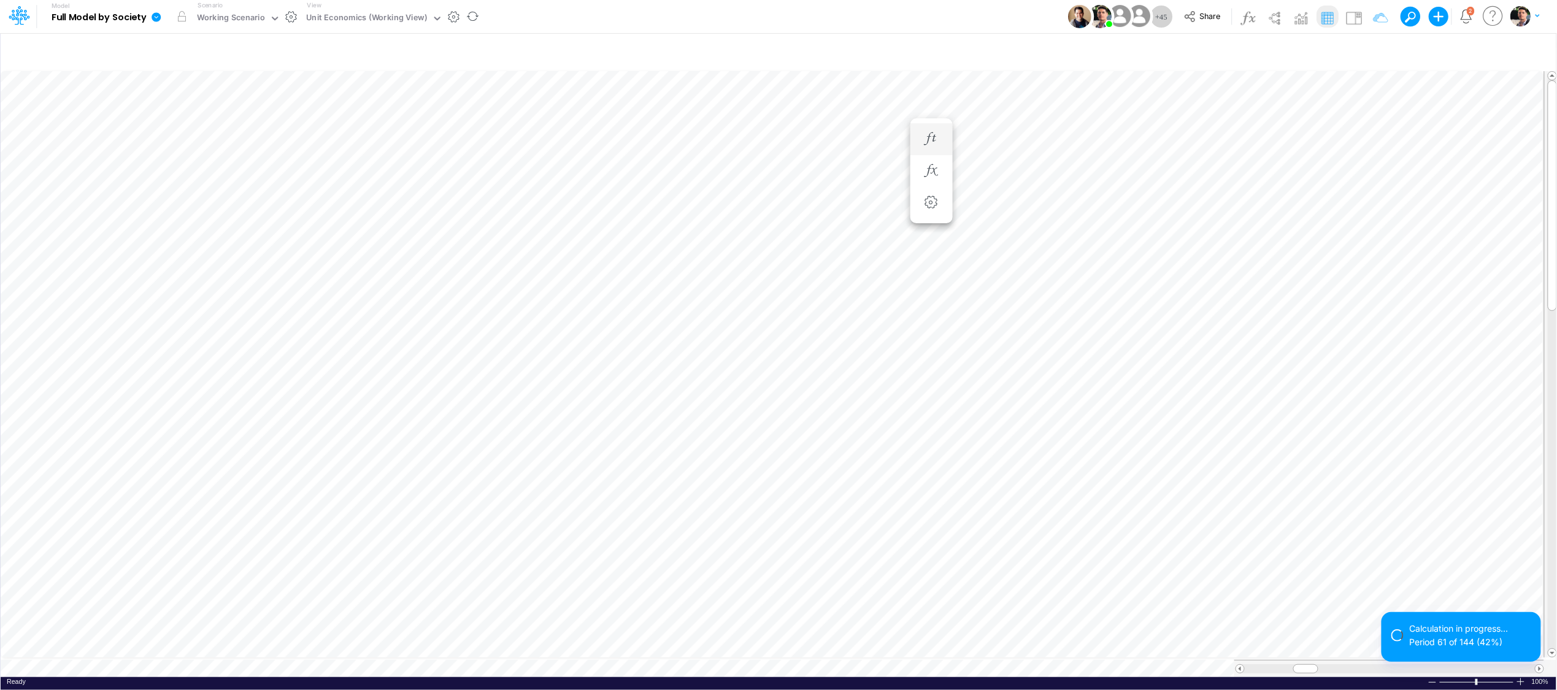
scroll to position [0, 1]
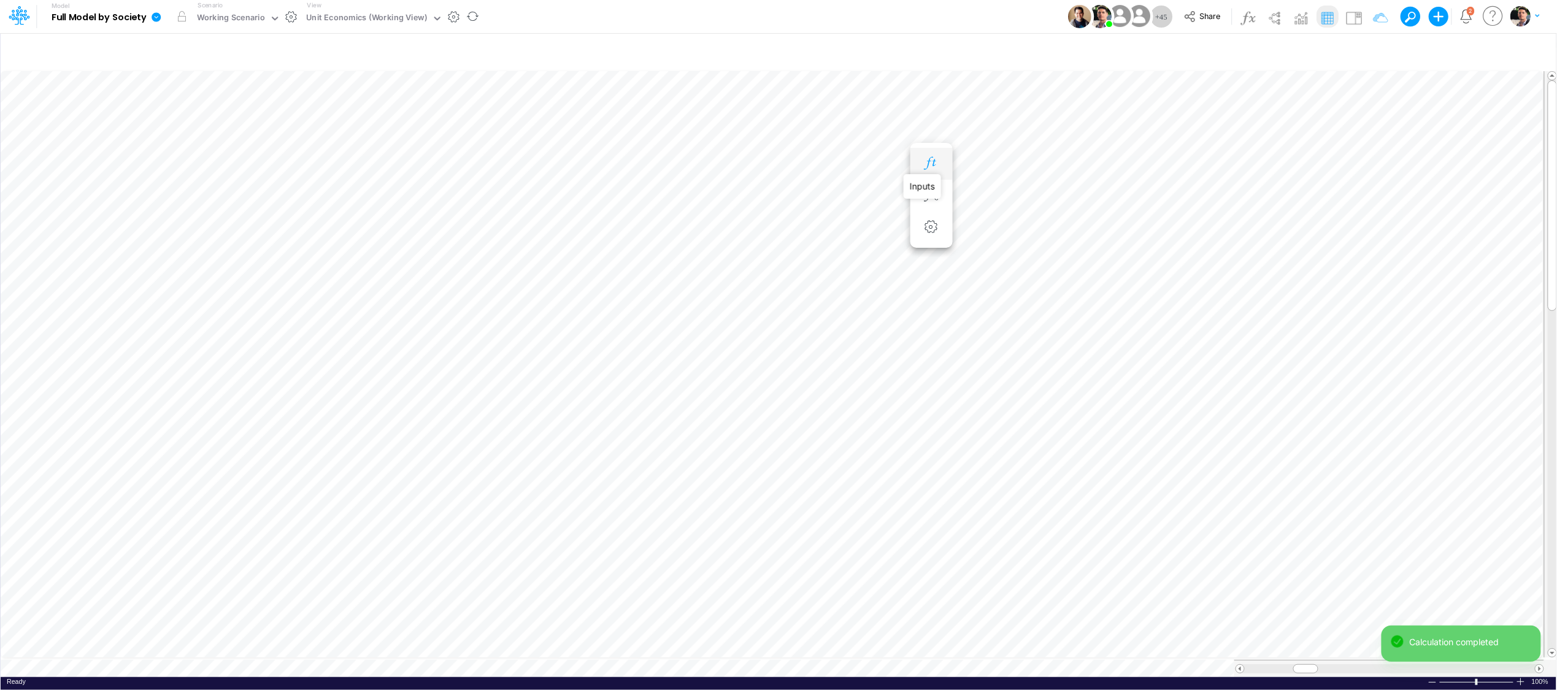
click at [931, 164] on icon "button" at bounding box center [931, 163] width 18 height 13
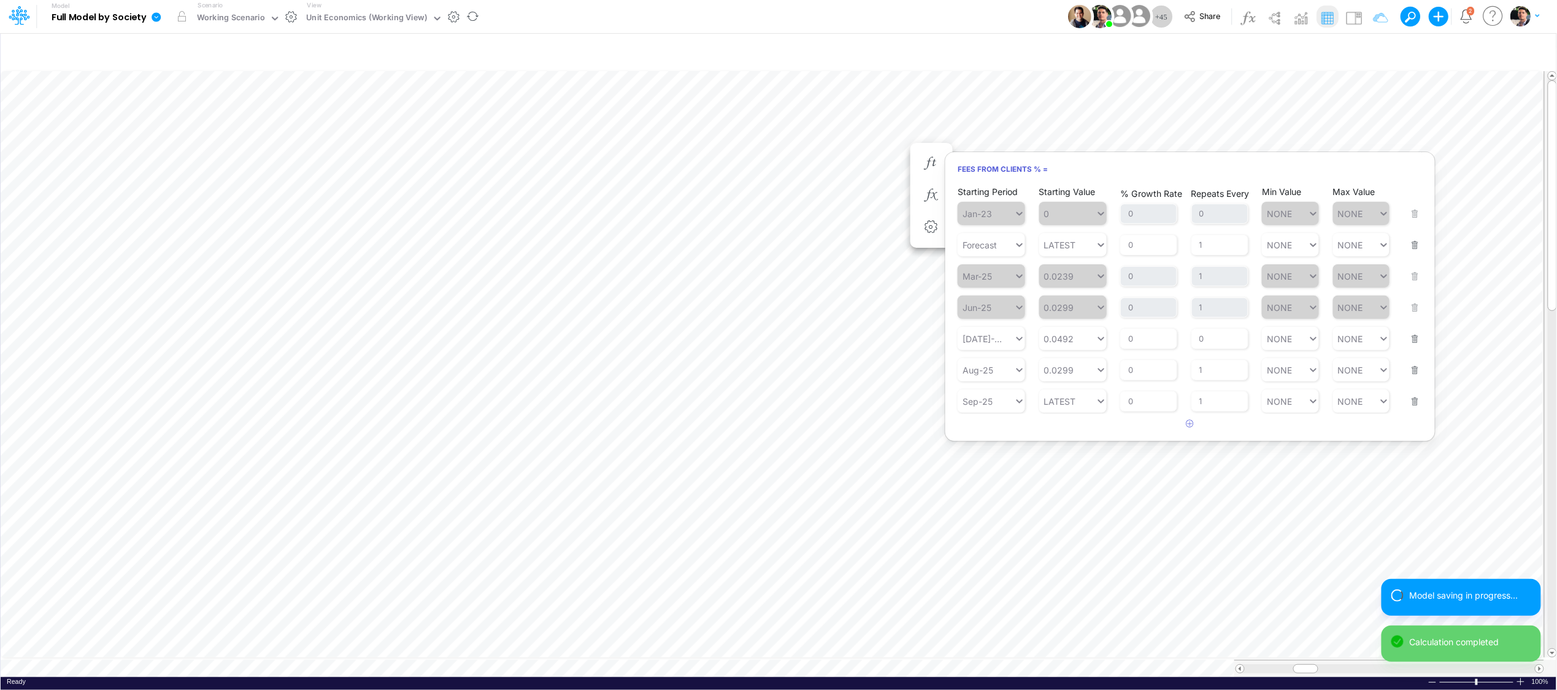
click at [1386, 247] on button "button" at bounding box center [1412, 237] width 16 height 33
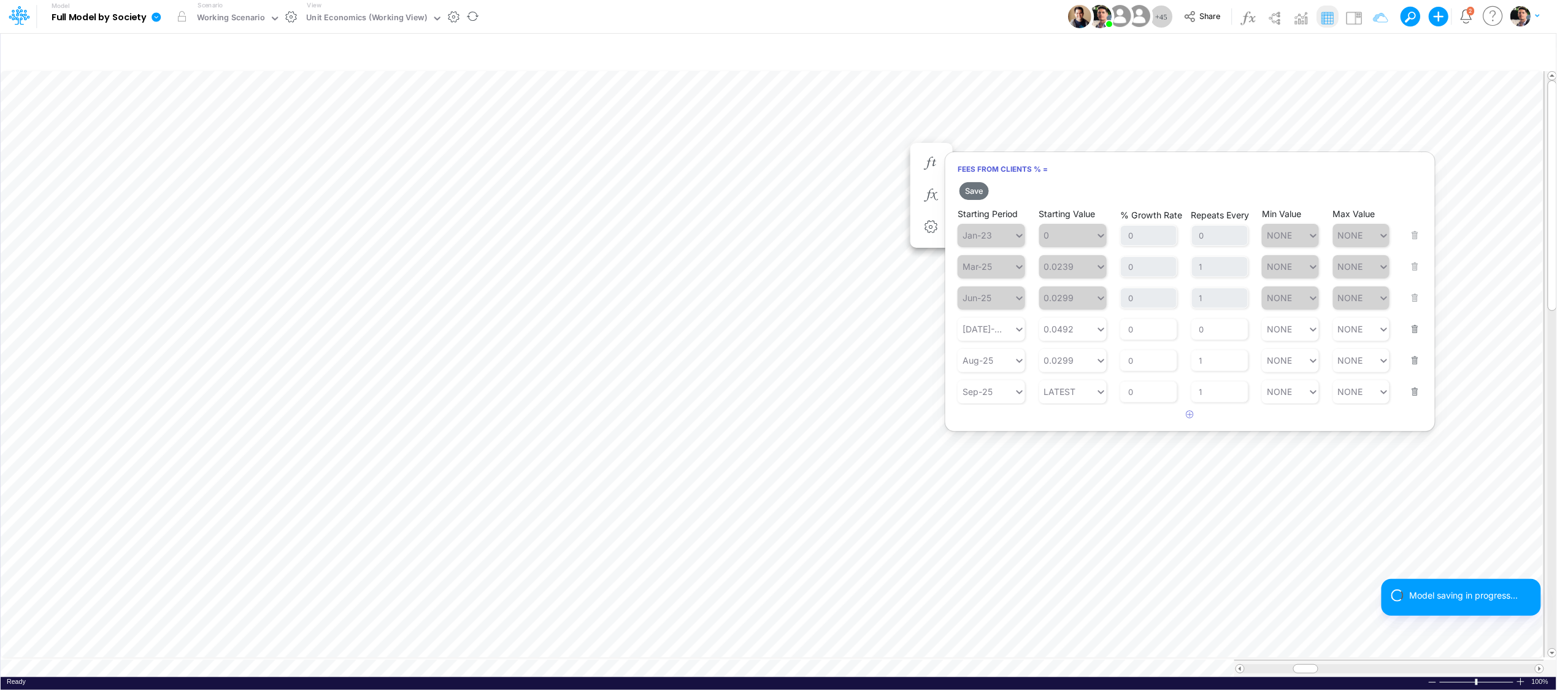
click at [1386, 330] on button "button" at bounding box center [1412, 321] width 16 height 33
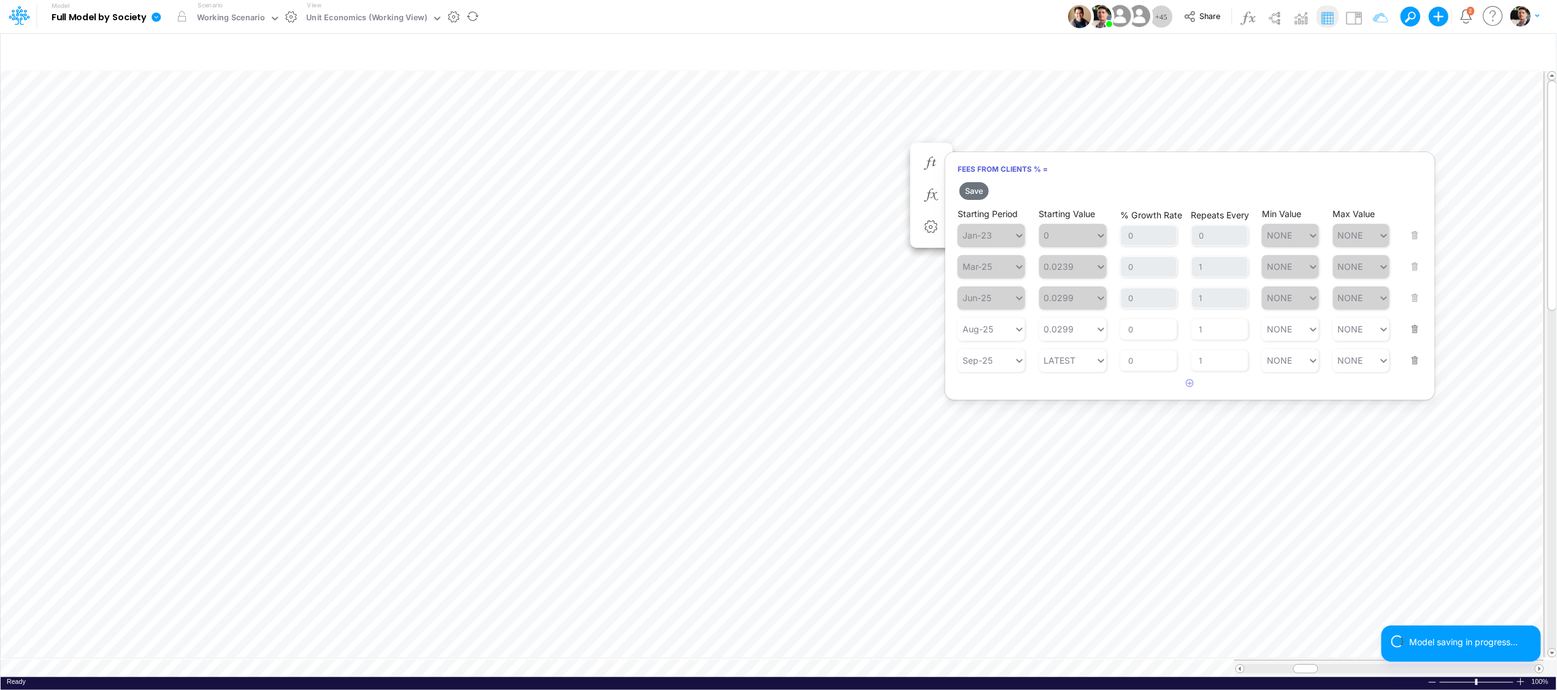
click at [1386, 364] on button "button" at bounding box center [1412, 352] width 16 height 33
click at [1195, 358] on button "button" at bounding box center [1191, 352] width 24 height 20
click at [991, 361] on div "Type to search..." at bounding box center [997, 360] width 67 height 10
click at [992, 390] on div "Forecast" at bounding box center [991, 391] width 67 height 20
type input "0"
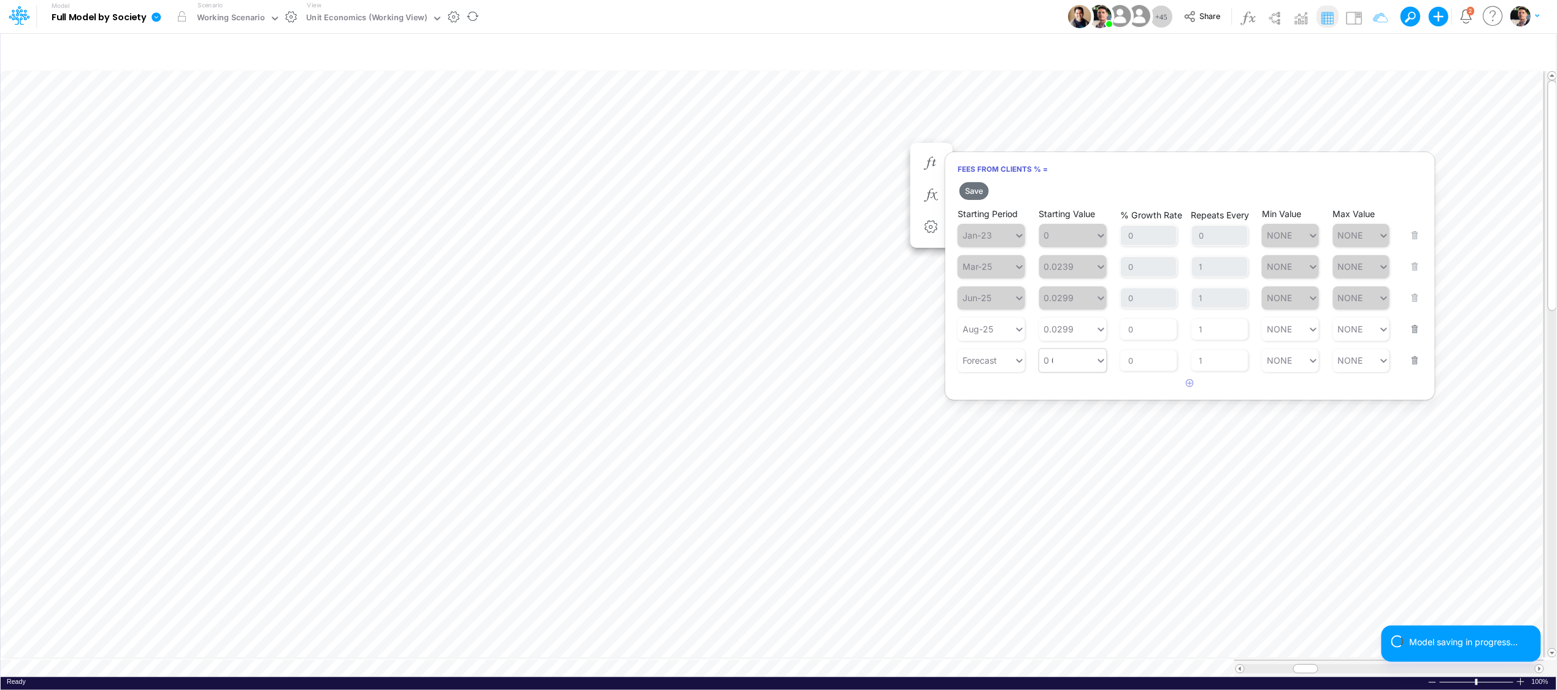
click at [1087, 364] on div "0 0" at bounding box center [1067, 361] width 56 height 18
click at [1077, 390] on div "LATEST" at bounding box center [1072, 391] width 67 height 20
click at [974, 187] on button "Save" at bounding box center [974, 191] width 29 height 18
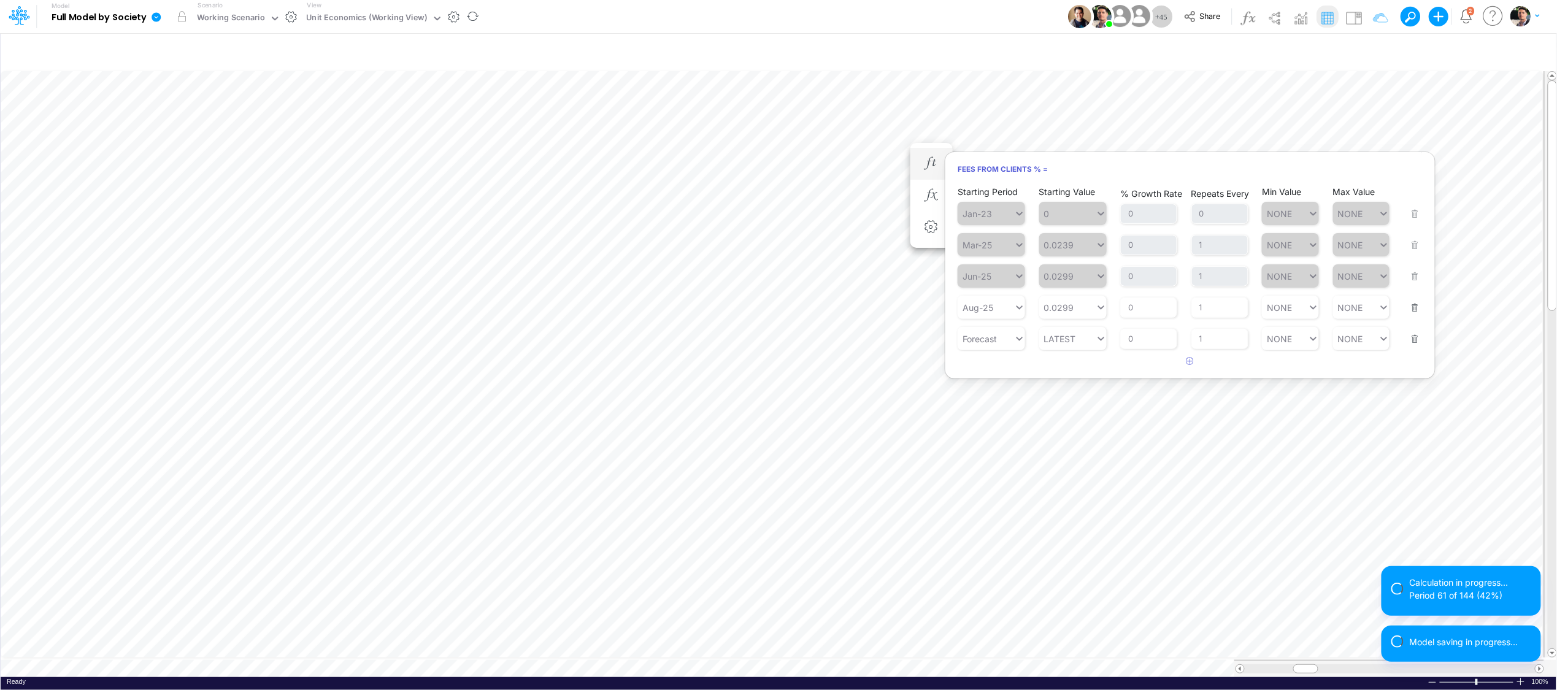
scroll to position [0, 1]
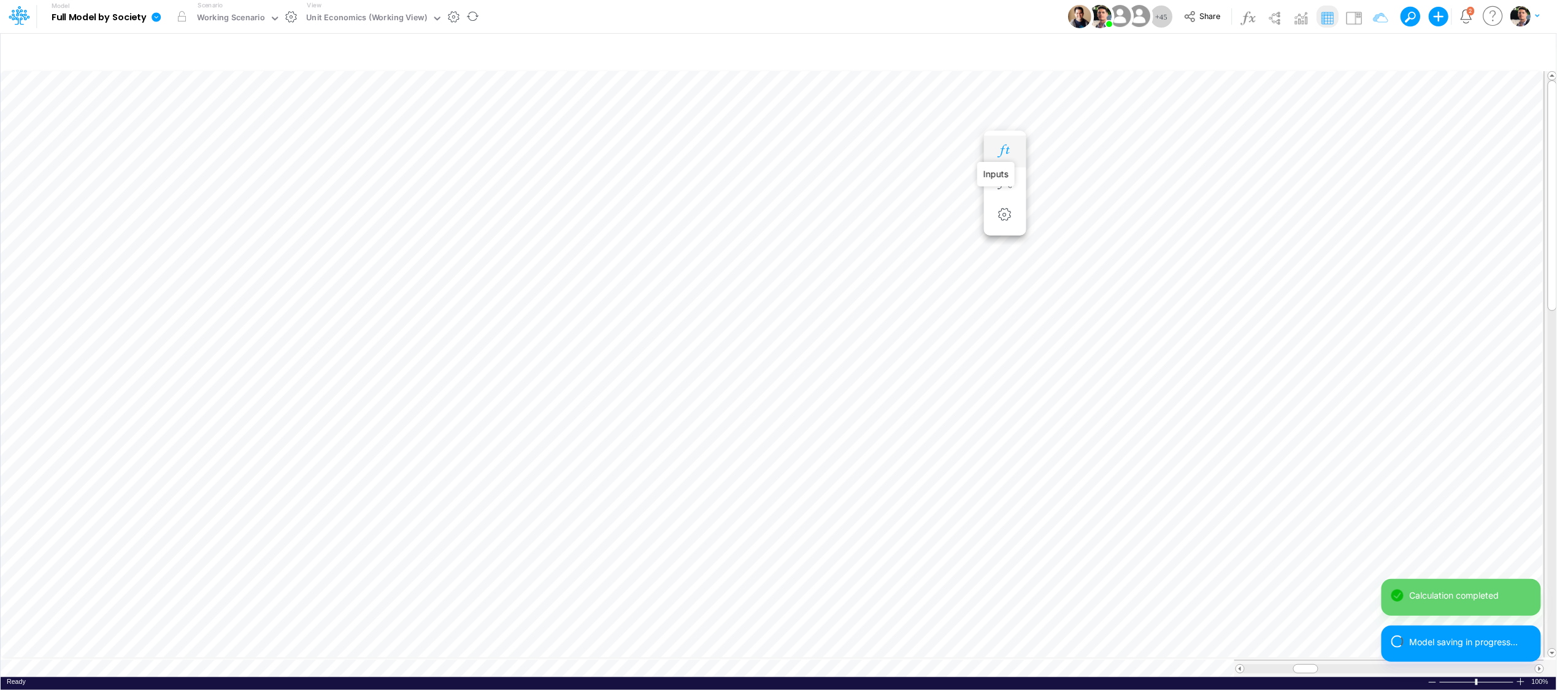
click at [997, 148] on icon "button" at bounding box center [1005, 151] width 18 height 13
click at [926, 152] on icon "button" at bounding box center [931, 151] width 18 height 13
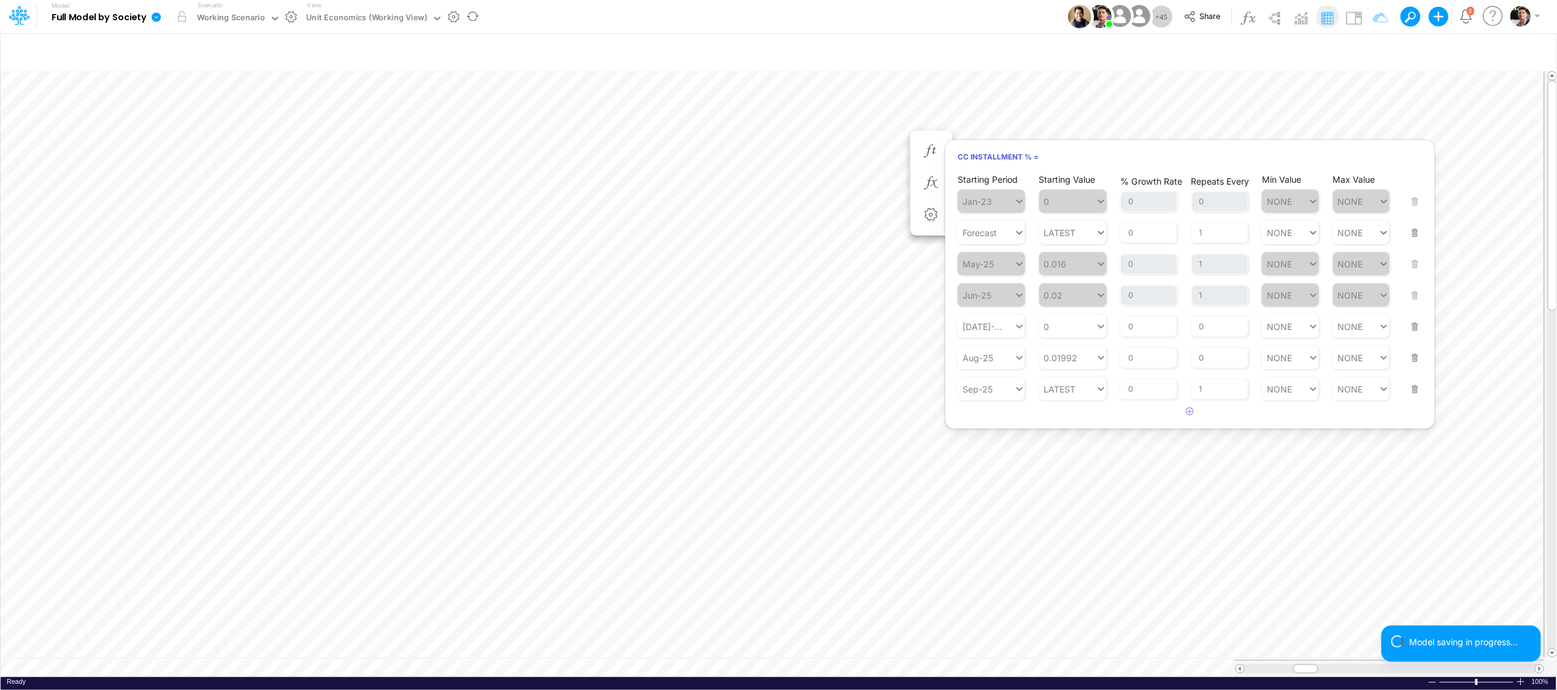
click at [1386, 234] on button "button" at bounding box center [1412, 225] width 16 height 33
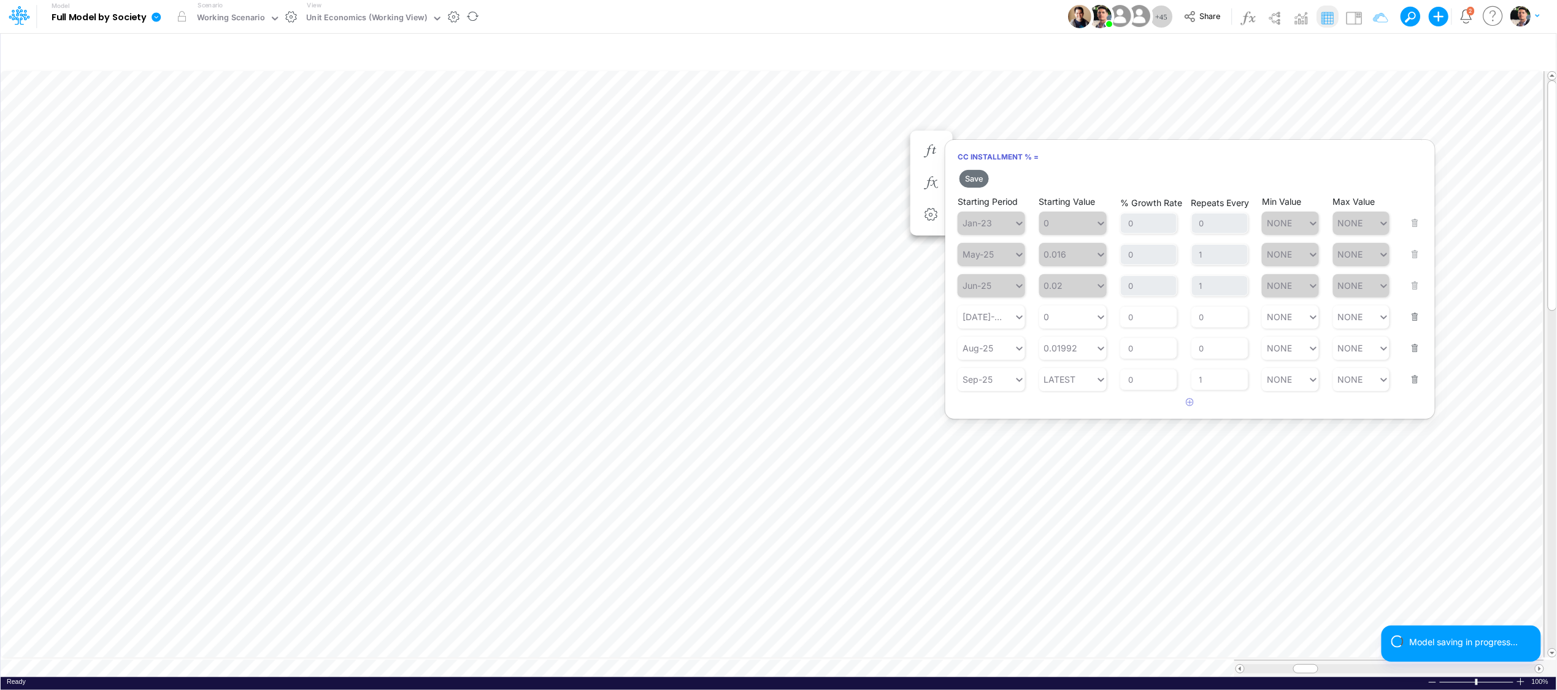
click at [1386, 318] on button "button" at bounding box center [1412, 309] width 16 height 33
click at [1386, 350] on button "button" at bounding box center [1412, 340] width 16 height 33
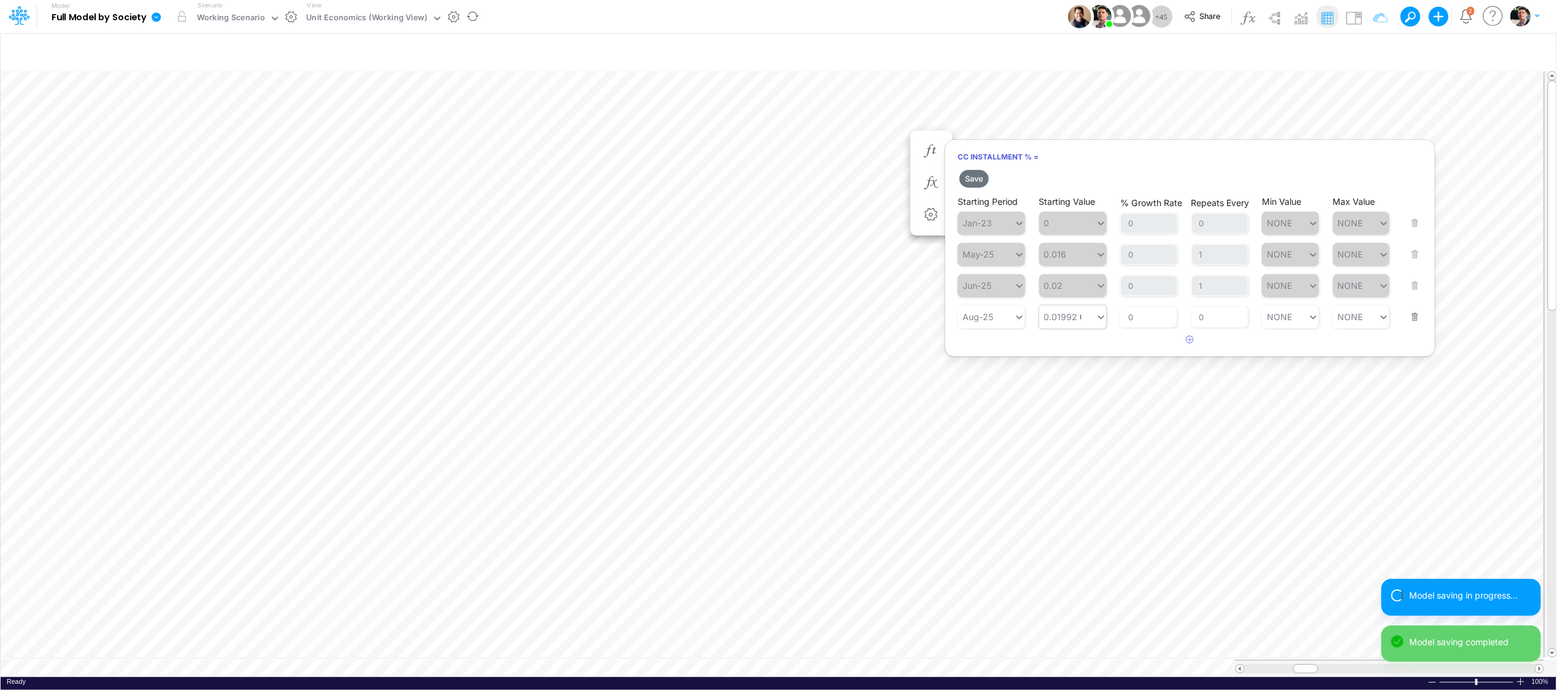
click at [1077, 320] on div "0.01992 0.01992" at bounding box center [1067, 317] width 56 height 18
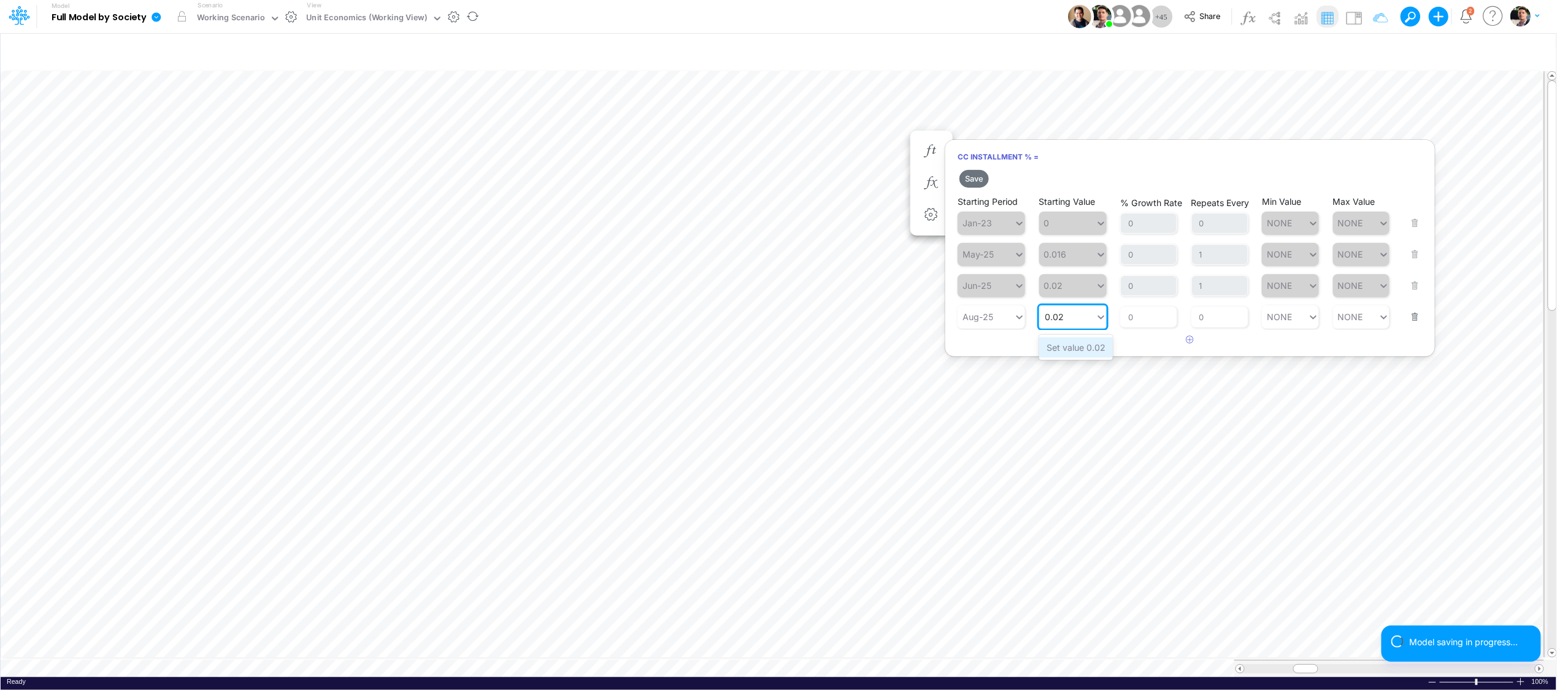
click at [1068, 343] on div "Set value 0.02" at bounding box center [1076, 347] width 74 height 20
type input "0.02"
drag, startPoint x: 1215, startPoint y: 322, endPoint x: 1172, endPoint y: 320, distance: 43.0
click at [1172, 320] on div "Starting Period Aug-25 Starting Value 0.02 % Growth Rate 0 Repeats Every 0 Min …" at bounding box center [1190, 309] width 465 height 39
type input "1"
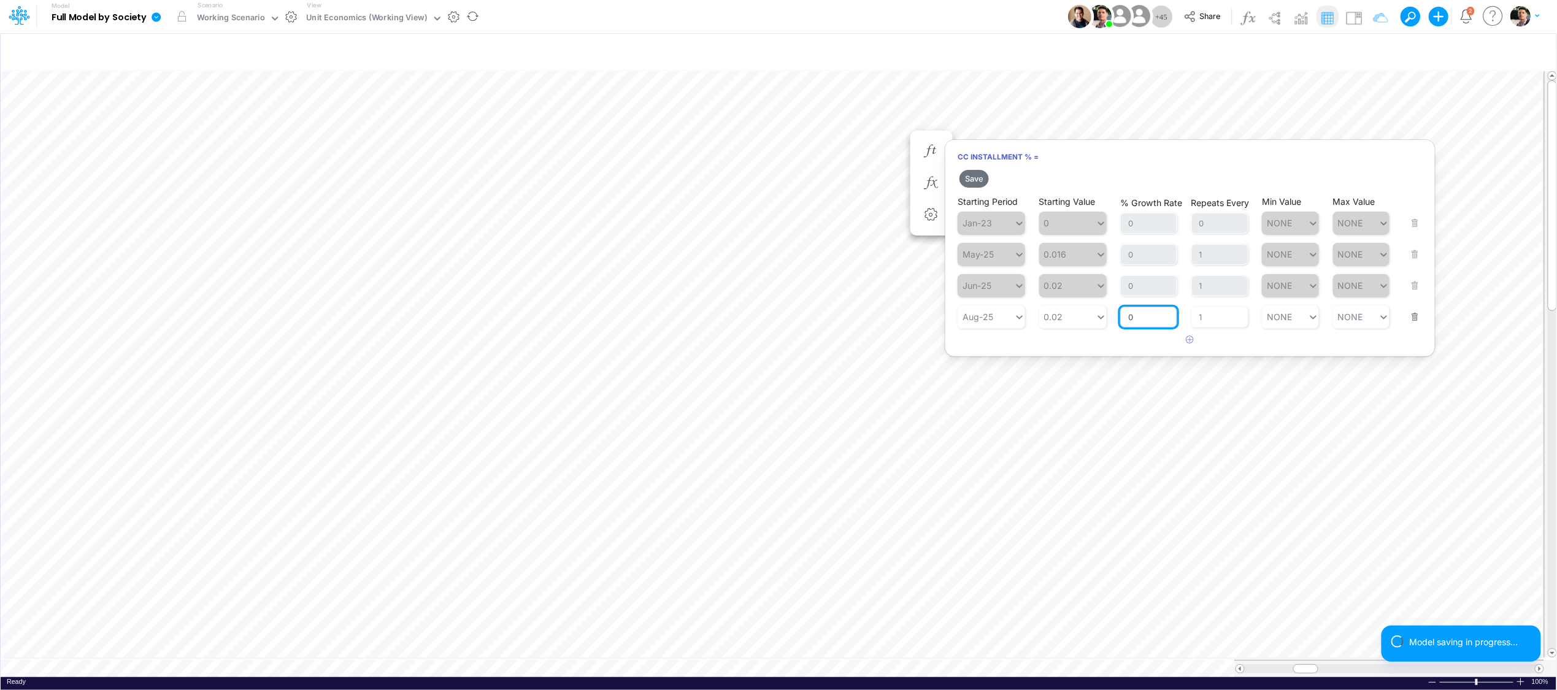
click at [1150, 320] on input "0" at bounding box center [1148, 317] width 57 height 21
click at [972, 175] on button "Save" at bounding box center [974, 179] width 29 height 18
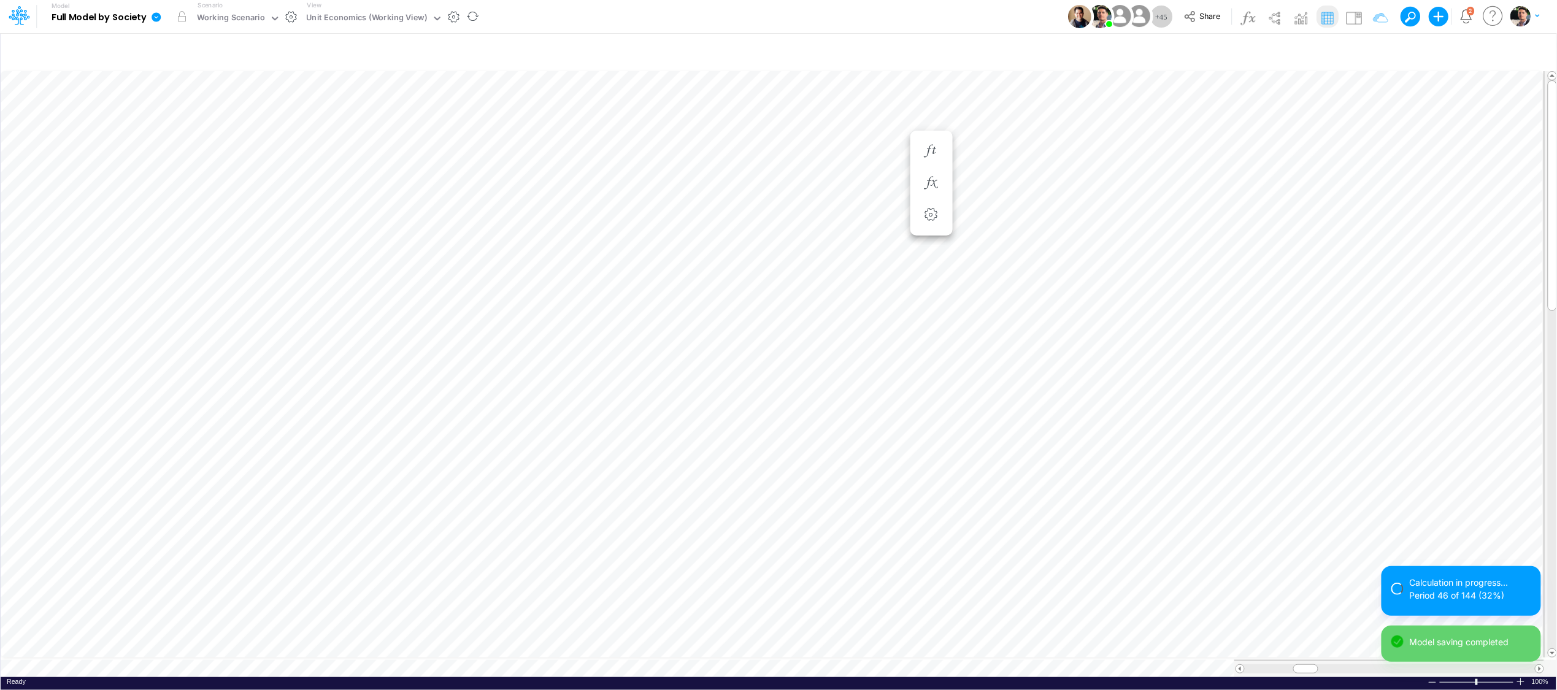
scroll to position [0, 1]
click at [935, 178] on icon "button" at bounding box center [931, 175] width 18 height 13
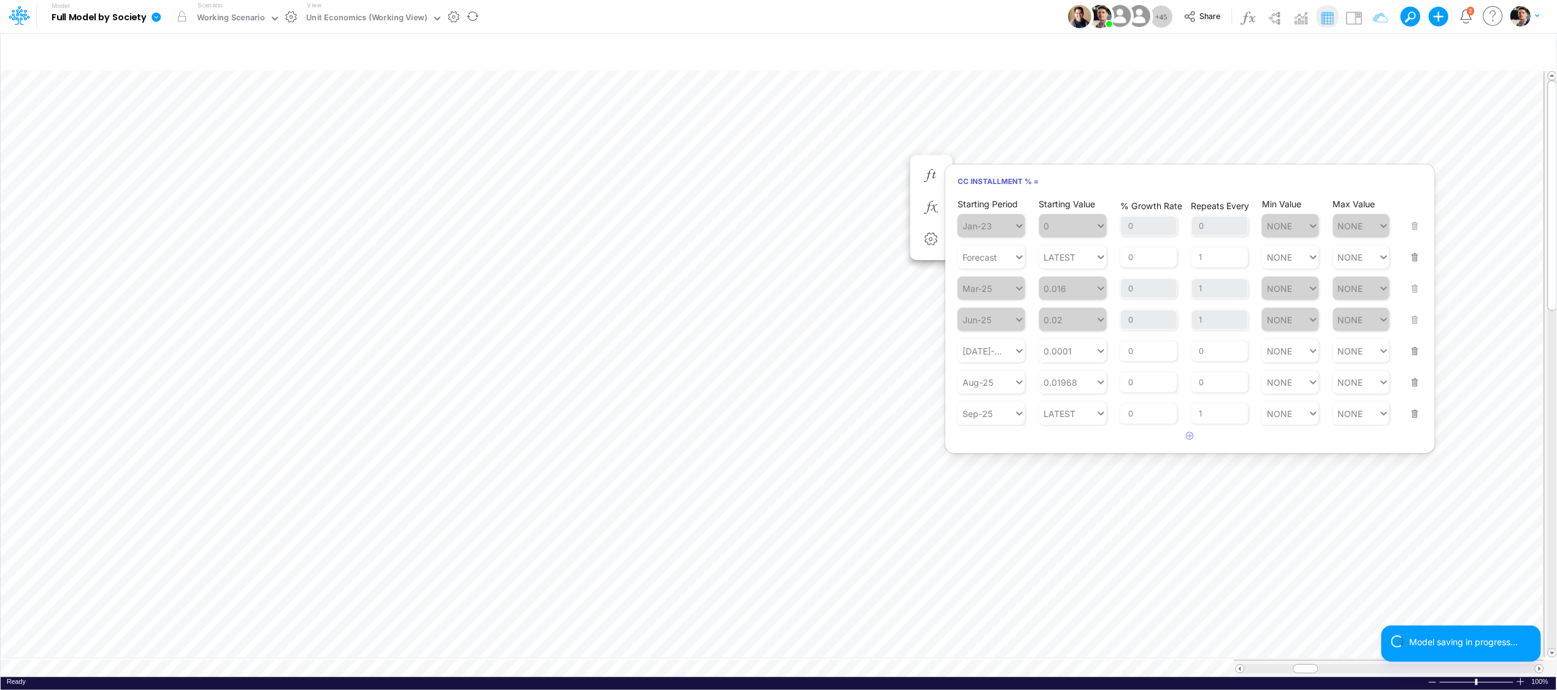
click at [1386, 256] on button "button" at bounding box center [1412, 249] width 16 height 33
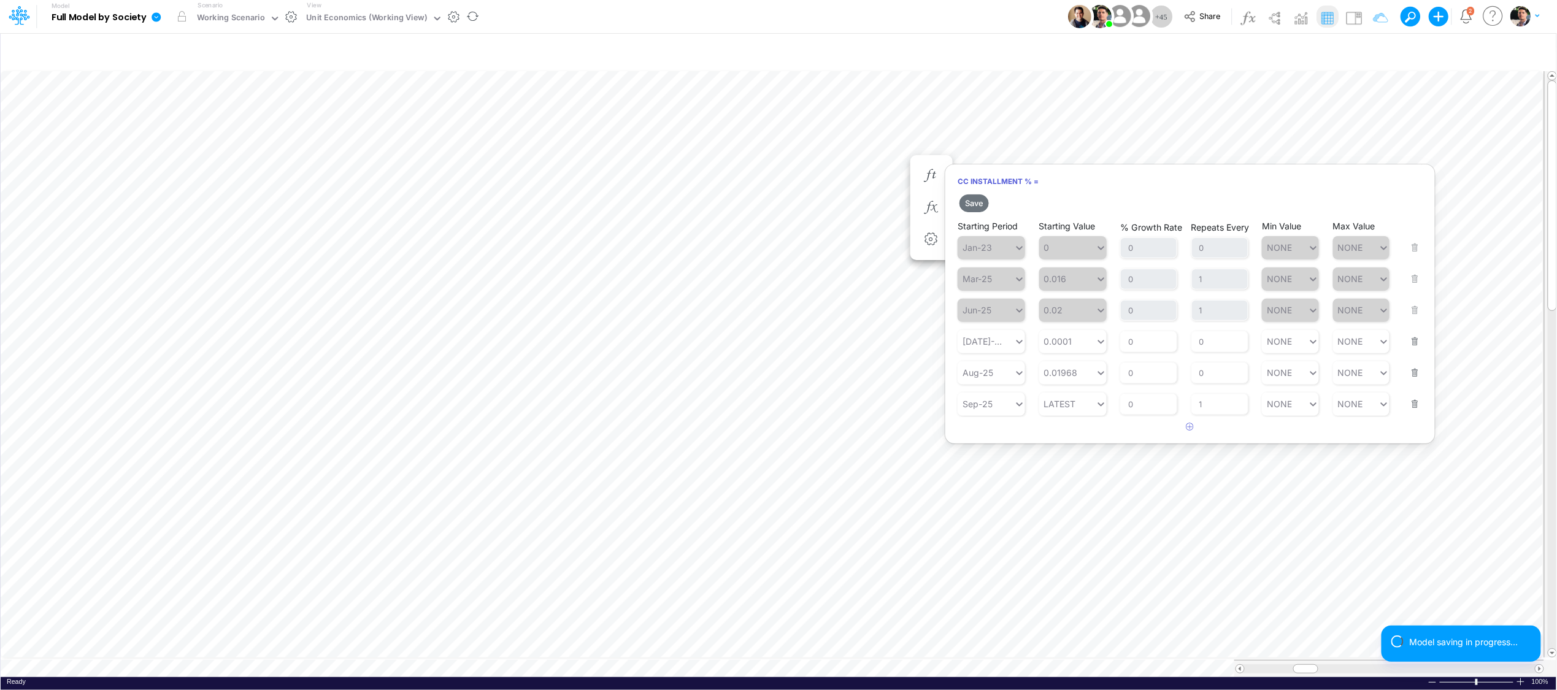
click at [1386, 342] on button "button" at bounding box center [1412, 333] width 16 height 33
click at [1386, 373] on button "button" at bounding box center [1412, 364] width 16 height 33
click at [1071, 374] on div "Set value 0.02" at bounding box center [1076, 372] width 74 height 20
type input "0.02"
click at [1217, 348] on input "0" at bounding box center [1220, 341] width 57 height 21
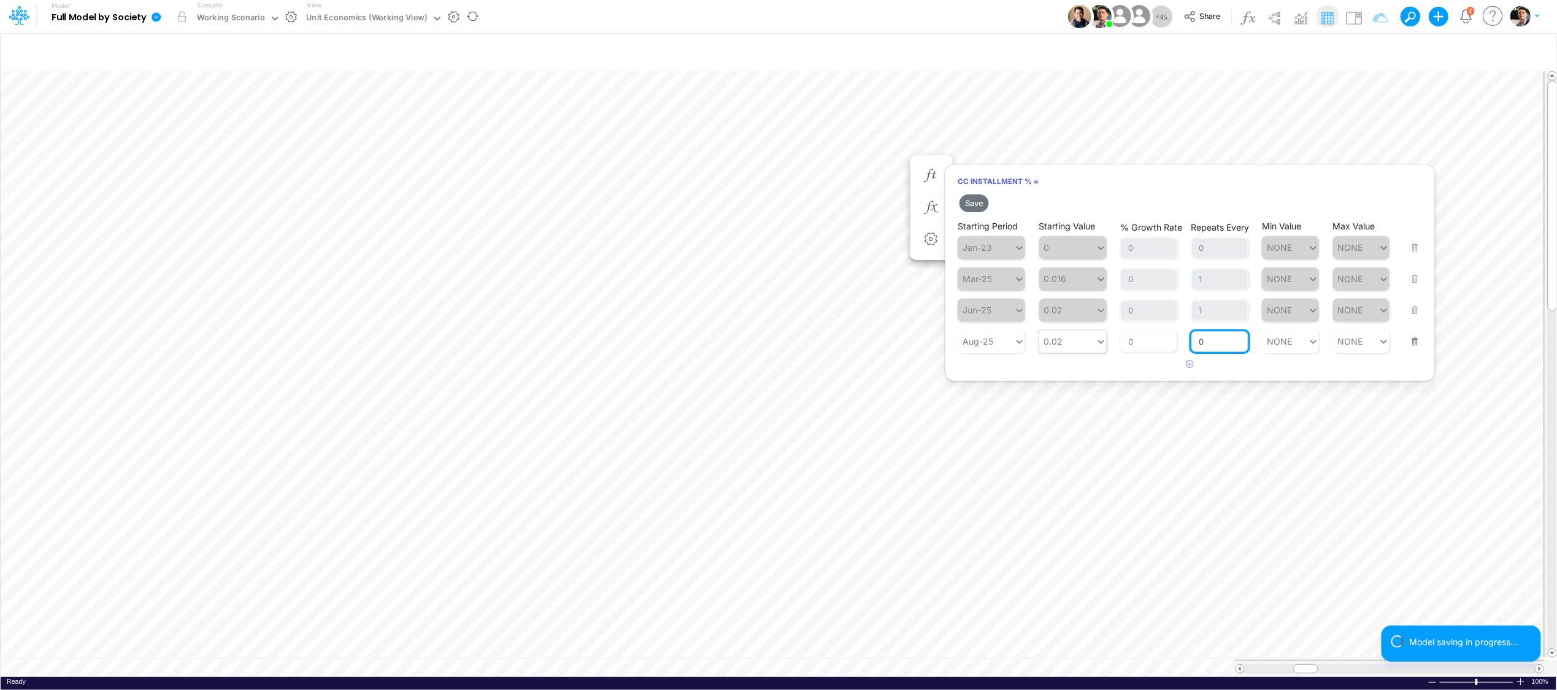
click at [1217, 348] on input "0" at bounding box center [1220, 341] width 57 height 21
type input "1"
click at [1139, 348] on input "0" at bounding box center [1148, 341] width 57 height 21
click at [976, 198] on button "Save" at bounding box center [974, 203] width 29 height 18
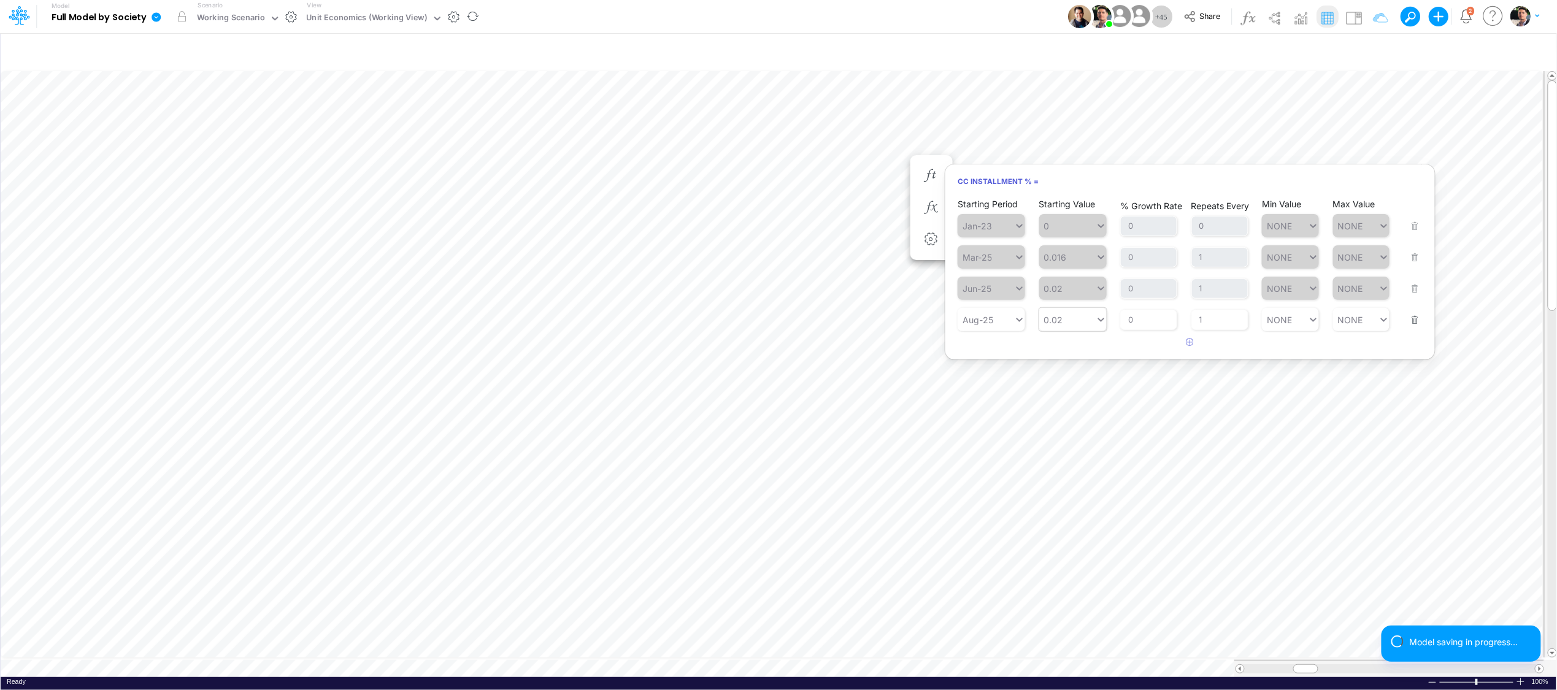
scroll to position [0, 1]
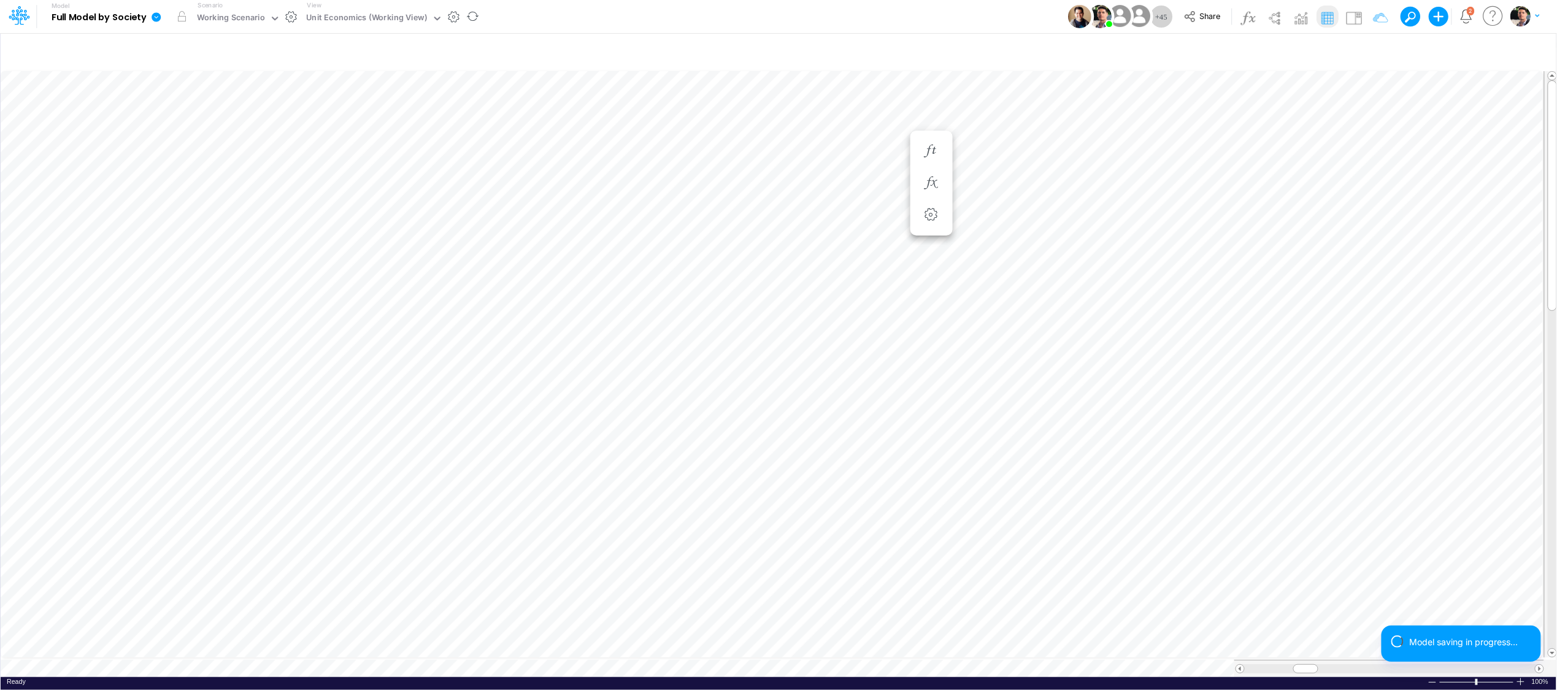
scroll to position [0, 1]
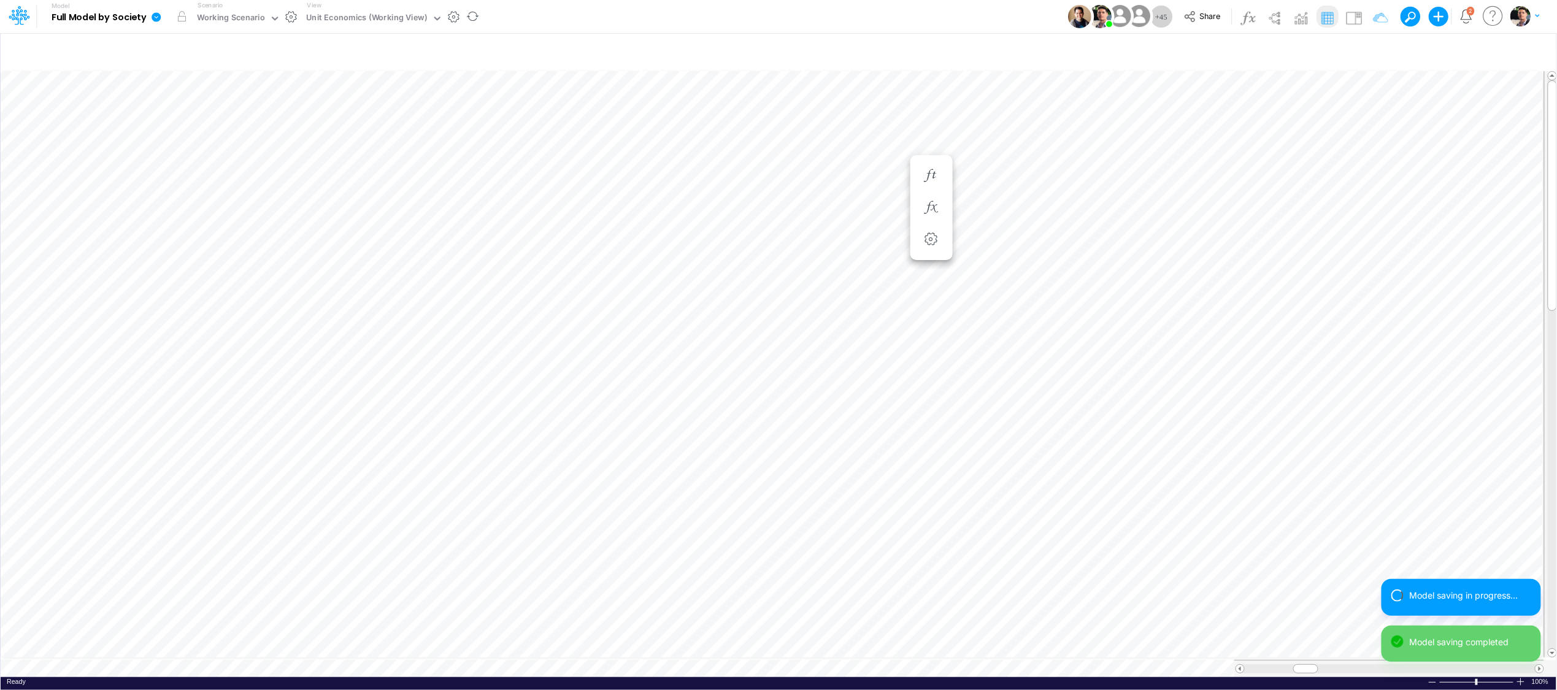
scroll to position [0, 1]
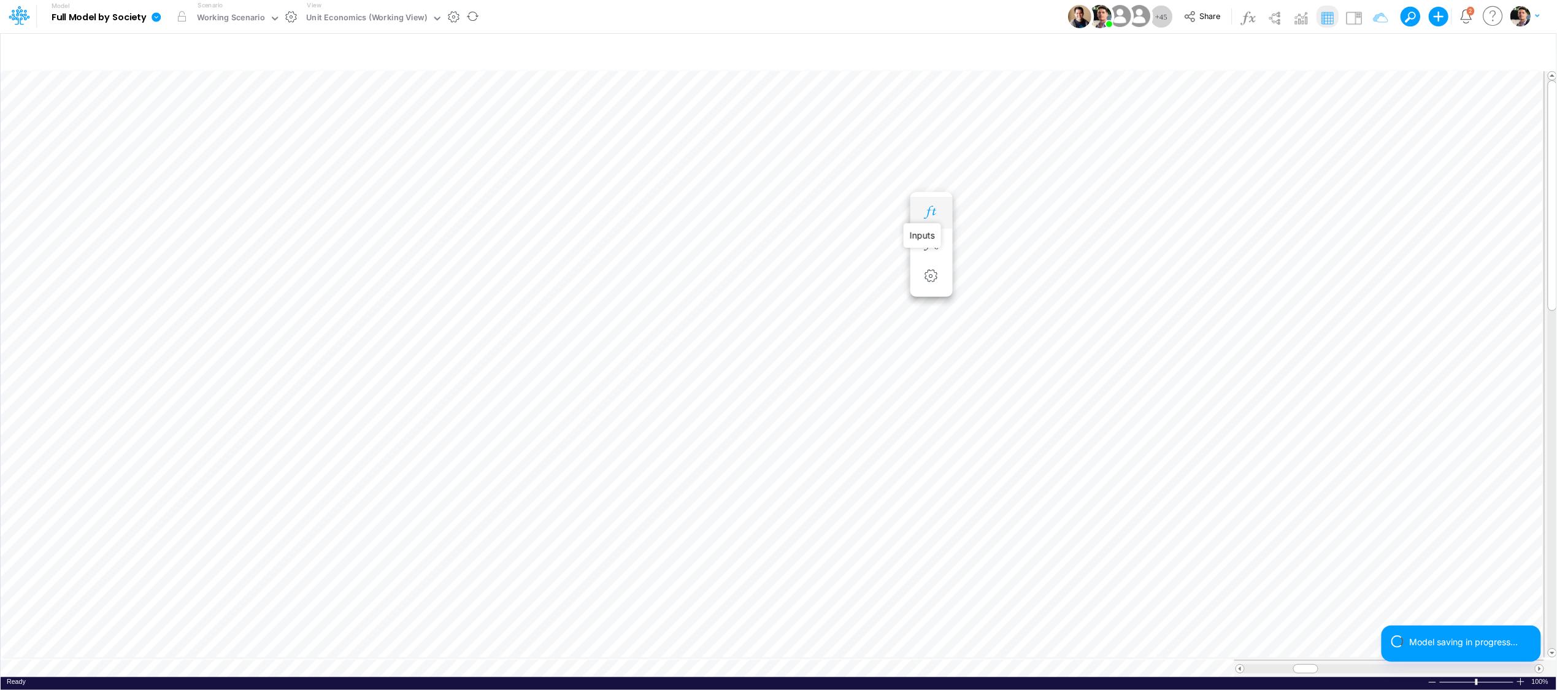
click at [931, 213] on icon "button" at bounding box center [931, 212] width 18 height 13
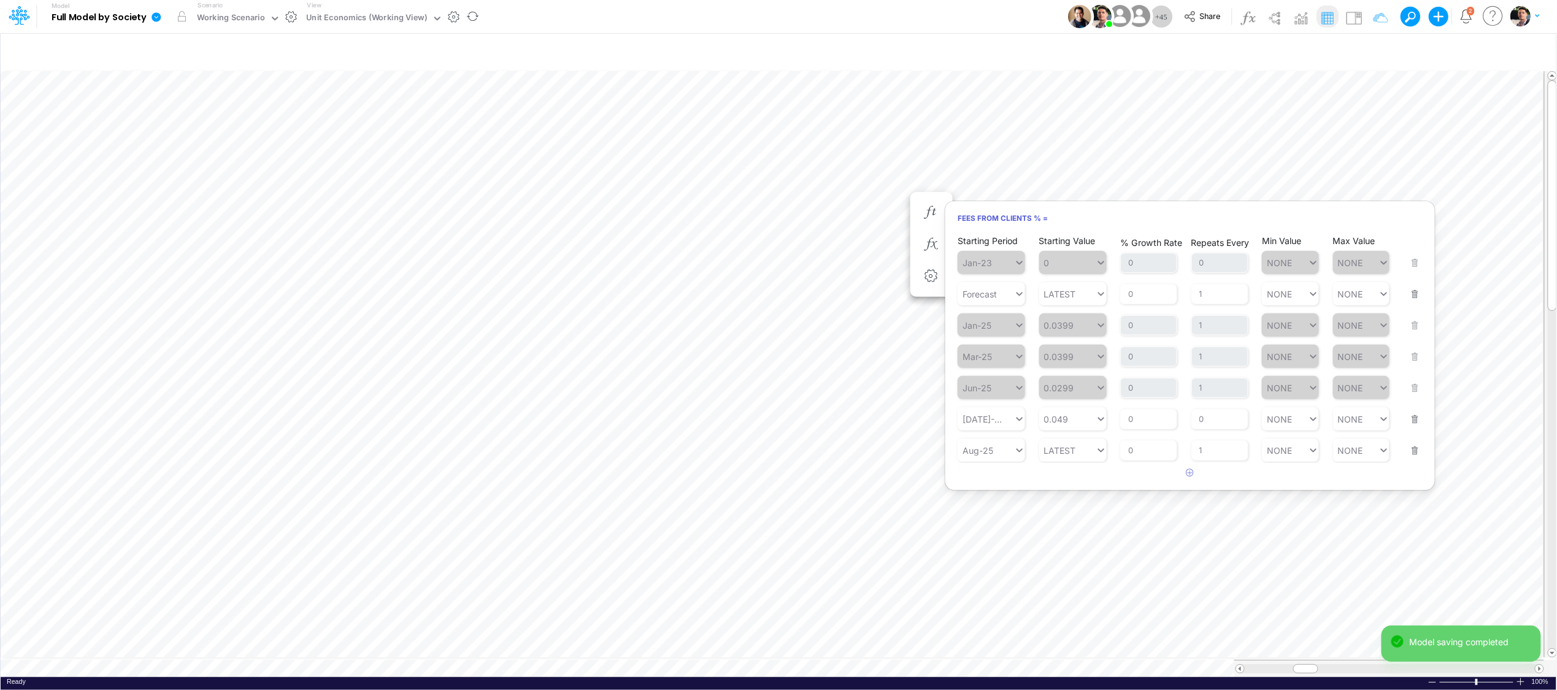
click at [1386, 295] on button "button" at bounding box center [1412, 286] width 16 height 33
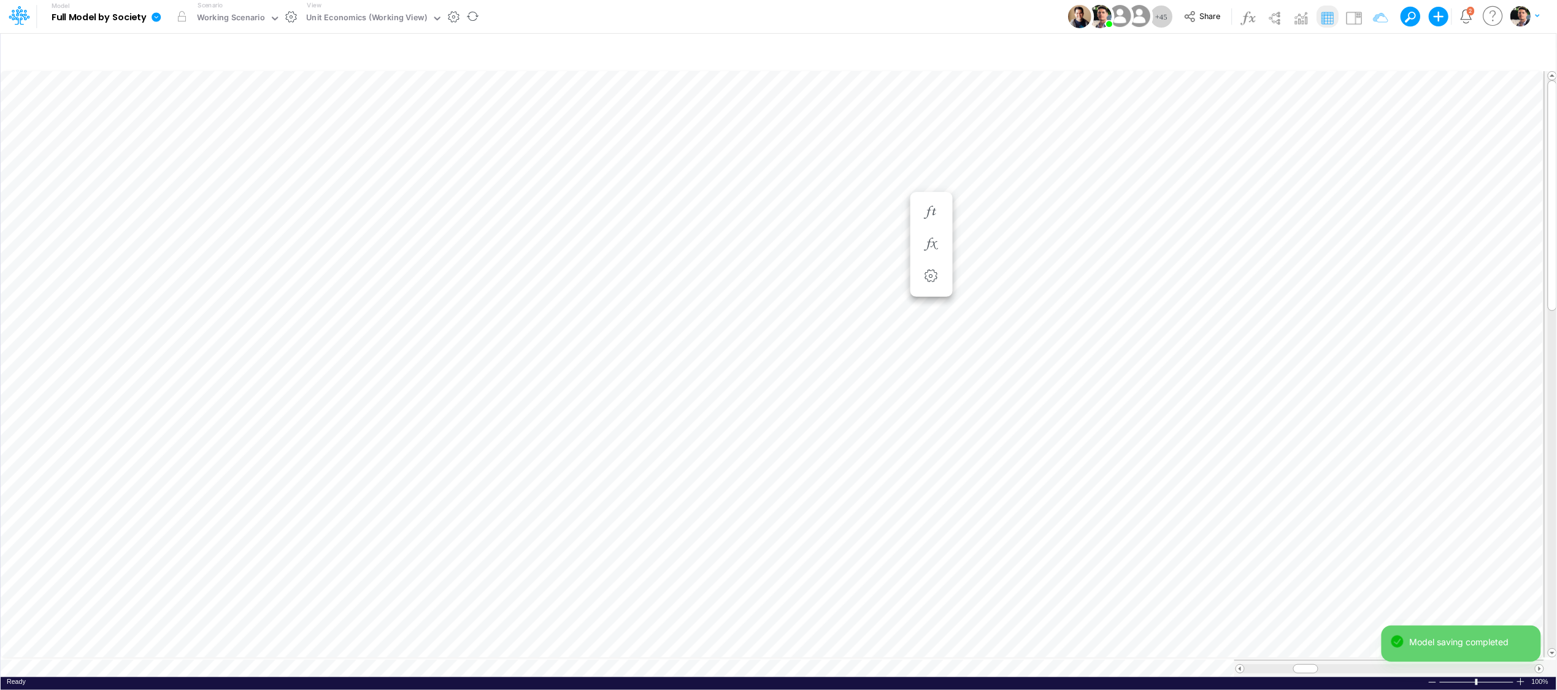
scroll to position [0, 1]
click at [398, 20] on div "Unit Economics (Working View)" at bounding box center [367, 19] width 121 height 14
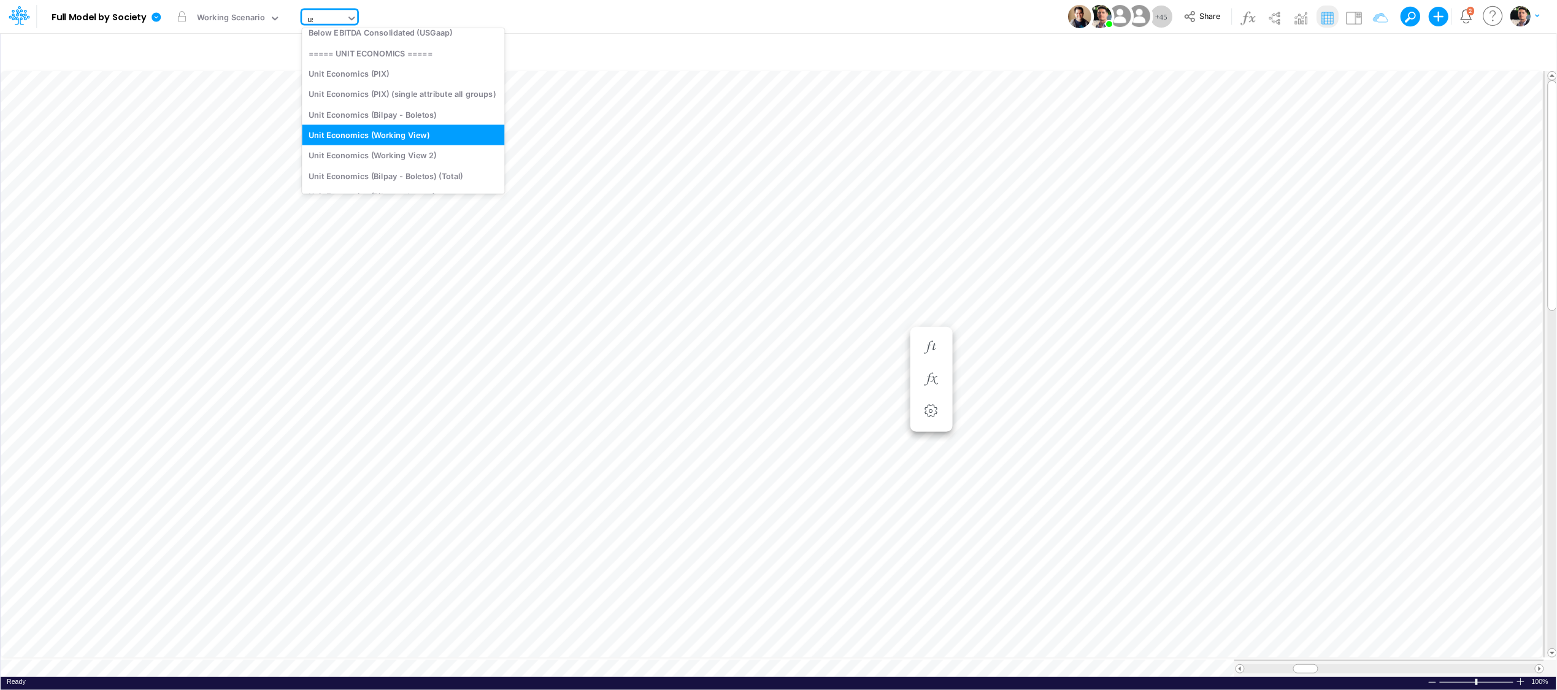
scroll to position [236, 0]
type input "usga"
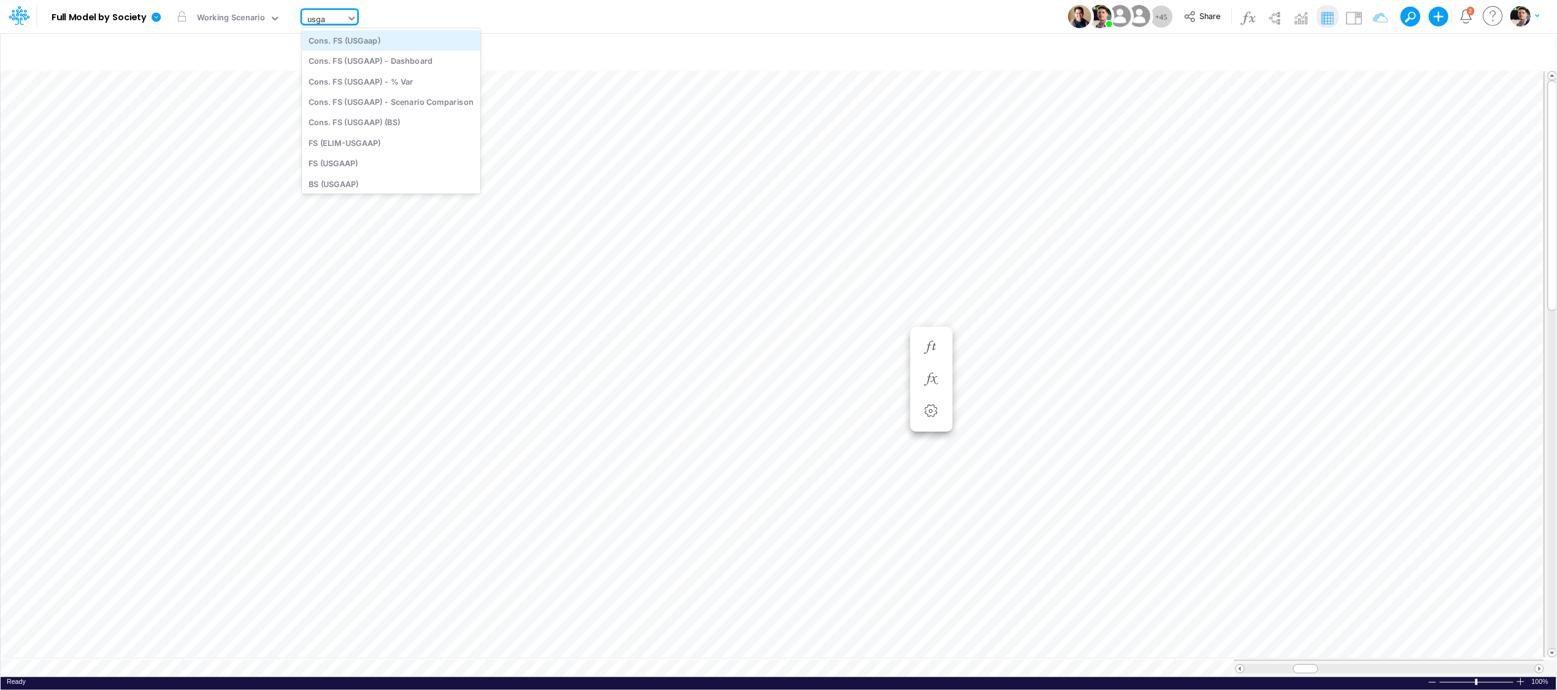
click at [363, 38] on div "Cons. FS (USGaap)" at bounding box center [391, 40] width 179 height 20
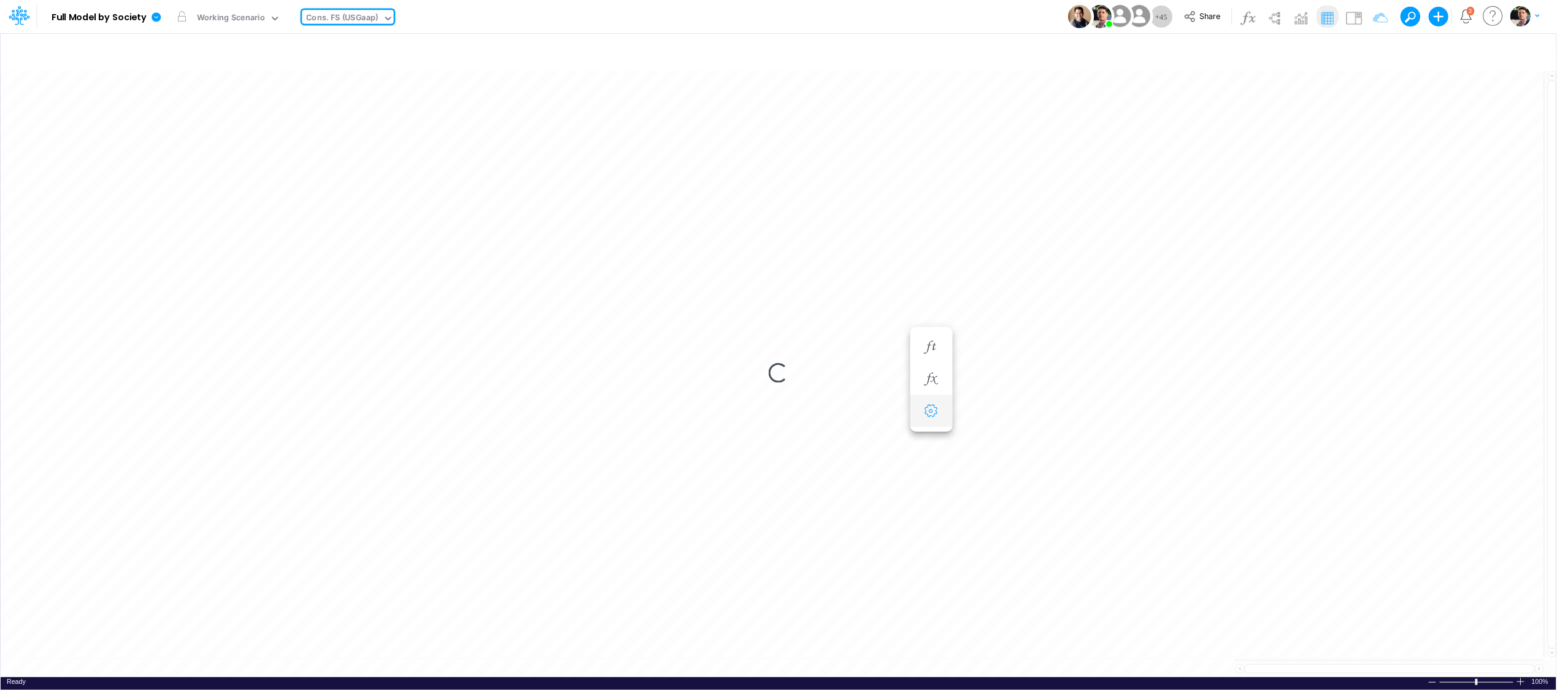
type input "Consolidated FS - USGAAP"
